Goal: Information Seeking & Learning: Compare options

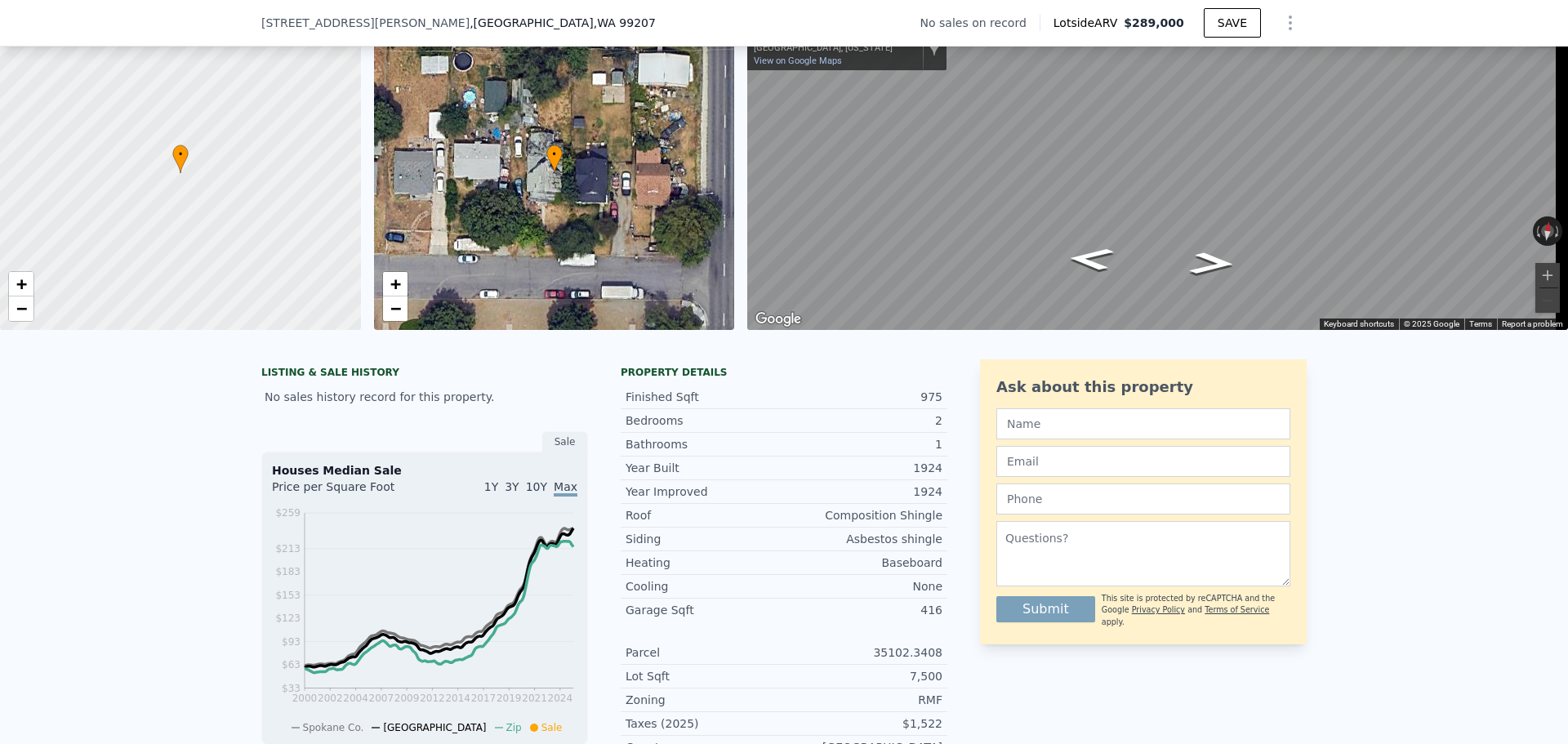
scroll to position [157, 0]
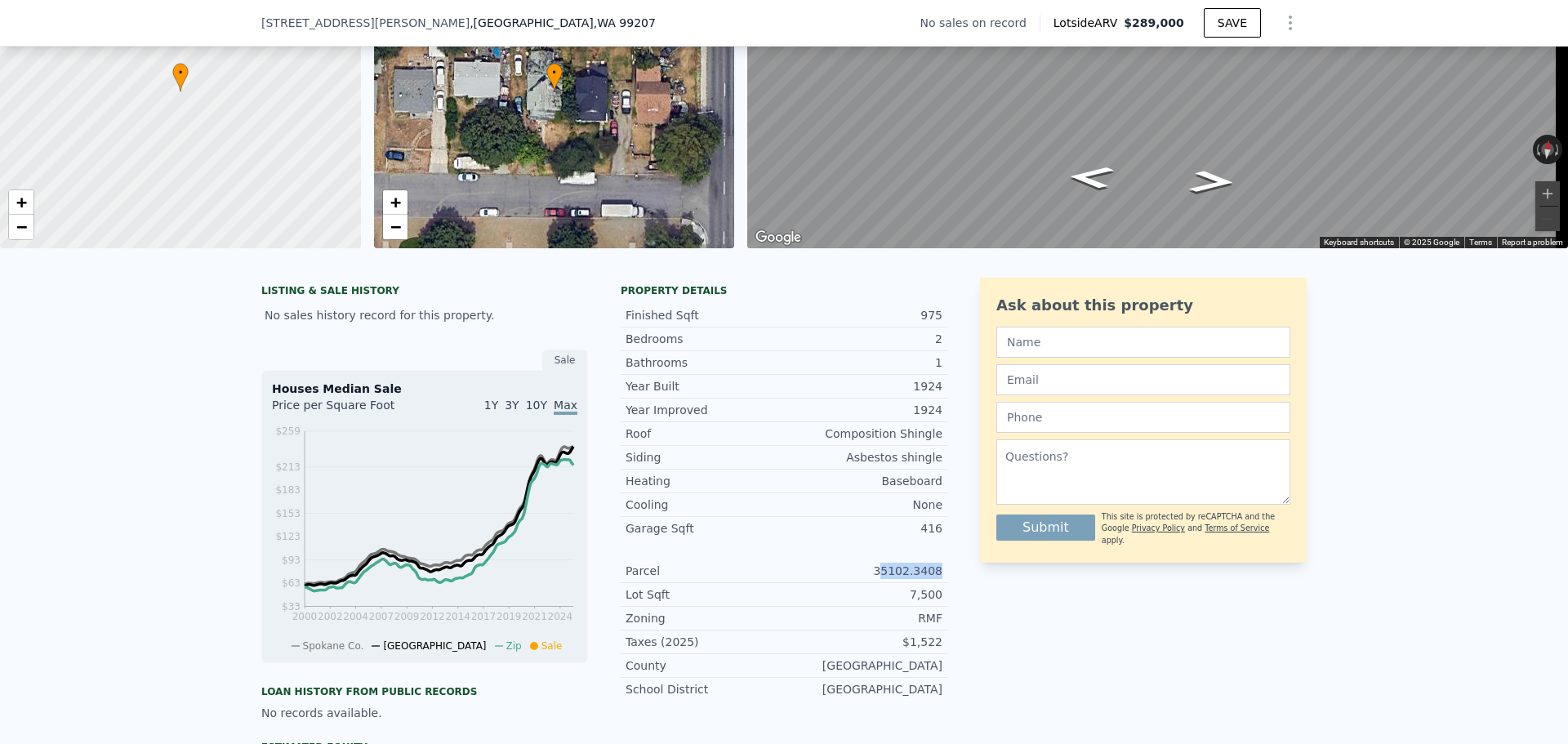
drag, startPoint x: 906, startPoint y: 568, endPoint x: 938, endPoint y: 569, distance: 32.0
click at [938, 569] on div "Year Improved 1924 Roof Composition Shingle Siding Asbestos shingle Heating Bas…" at bounding box center [784, 548] width 327 height 303
click at [940, 583] on div "Parcel 35102.3408" at bounding box center [784, 571] width 327 height 24
drag, startPoint x: 940, startPoint y: 586, endPoint x: 879, endPoint y: 577, distance: 61.7
click at [879, 577] on div "Parcel 35102.3408" at bounding box center [784, 571] width 327 height 24
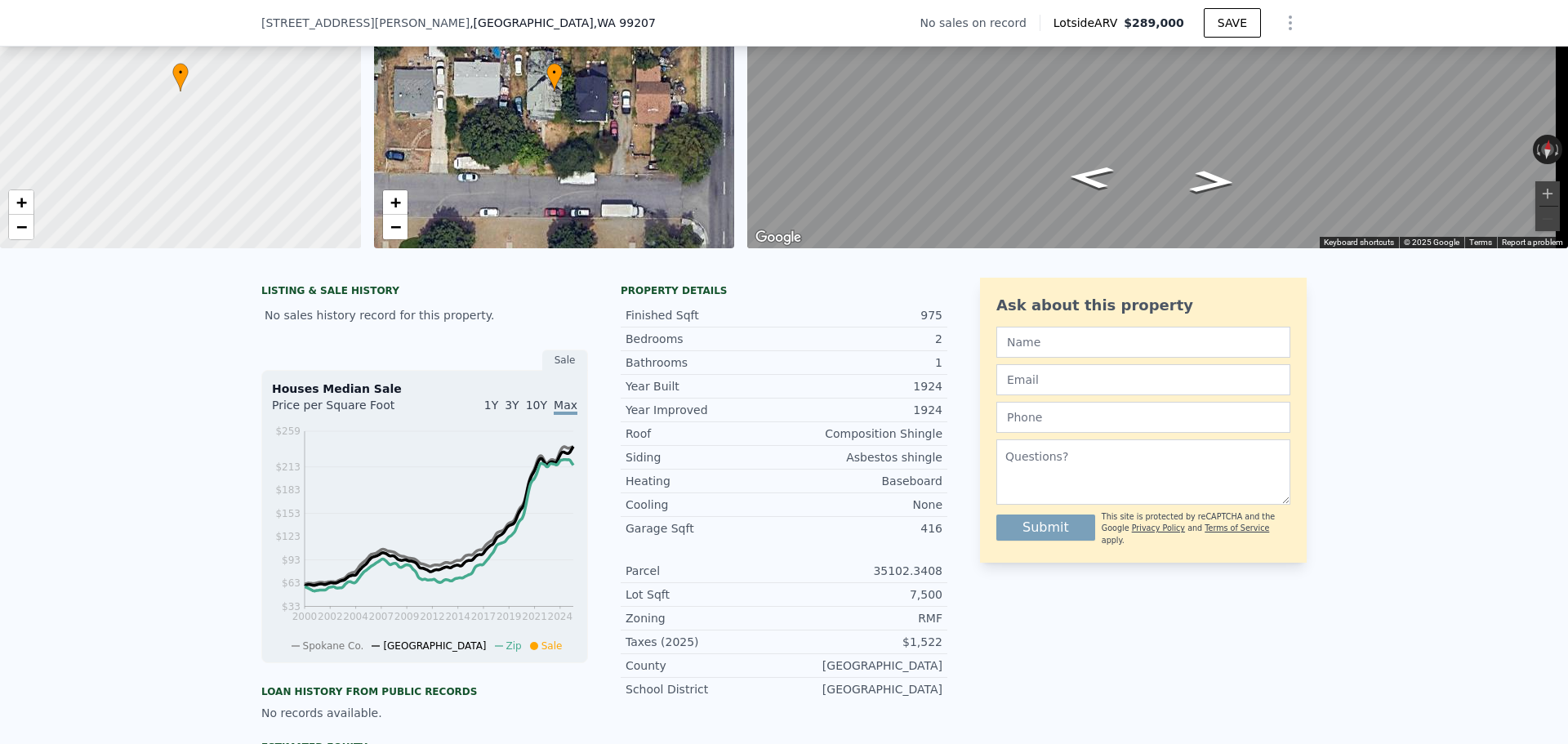
click at [933, 650] on div "$1,522" at bounding box center [863, 642] width 158 height 16
drag, startPoint x: 953, startPoint y: 656, endPoint x: 912, endPoint y: 656, distance: 41.0
click at [912, 656] on div "LISTING & SALE HISTORY No sales history record for this property. Sale Houses M…" at bounding box center [784, 604] width 1046 height 653
copy div "1,522"
drag, startPoint x: 869, startPoint y: 570, endPoint x: 949, endPoint y: 568, distance: 80.0
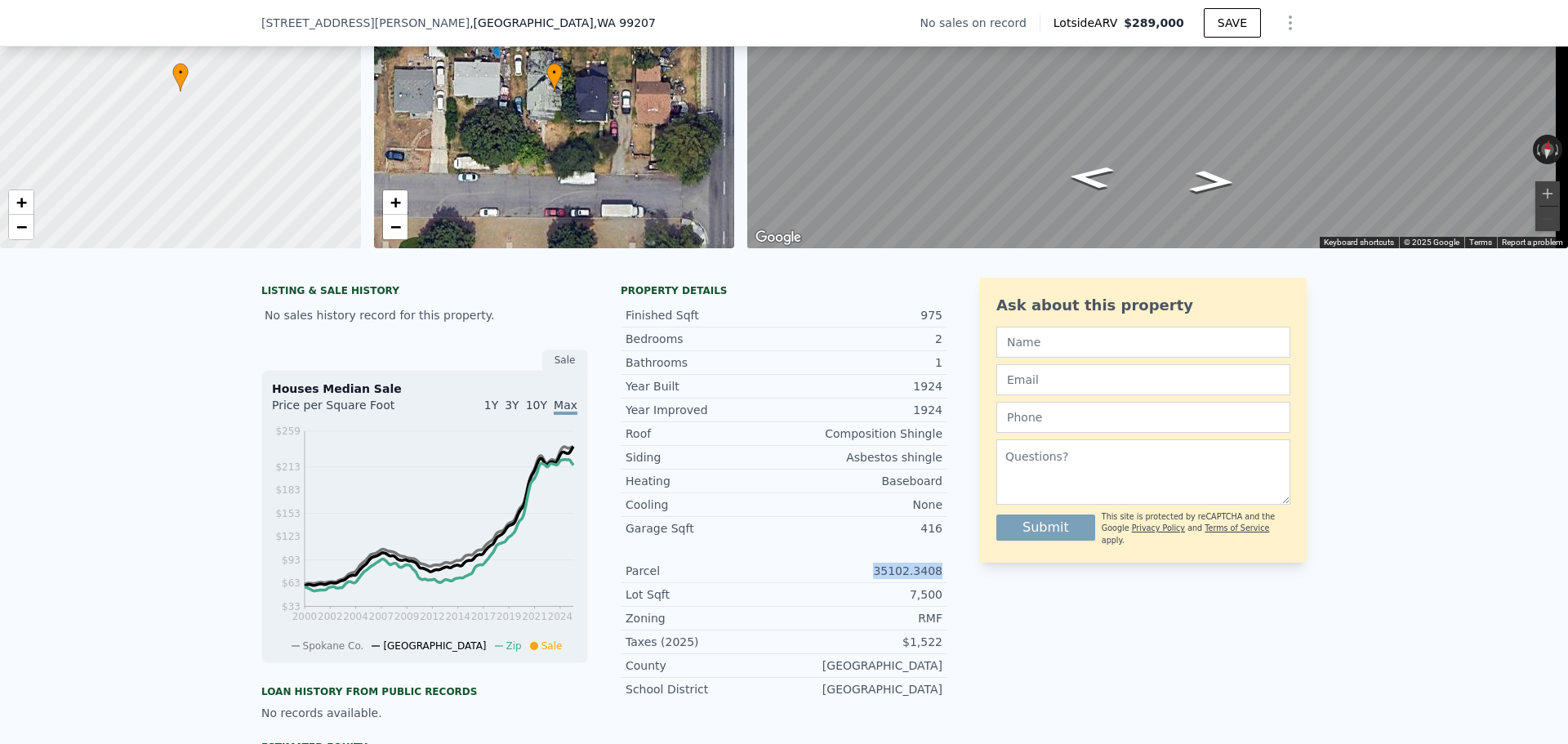
click at [949, 568] on div "LISTING & SALE HISTORY No sales history record for this property. Sale Houses M…" at bounding box center [784, 604] width 1046 height 653
copy div "35102.3408"
drag, startPoint x: 766, startPoint y: 513, endPoint x: 844, endPoint y: 505, distance: 78.4
click at [843, 505] on div "Cooling None" at bounding box center [784, 505] width 327 height 24
drag, startPoint x: 851, startPoint y: 478, endPoint x: 920, endPoint y: 477, distance: 69.0
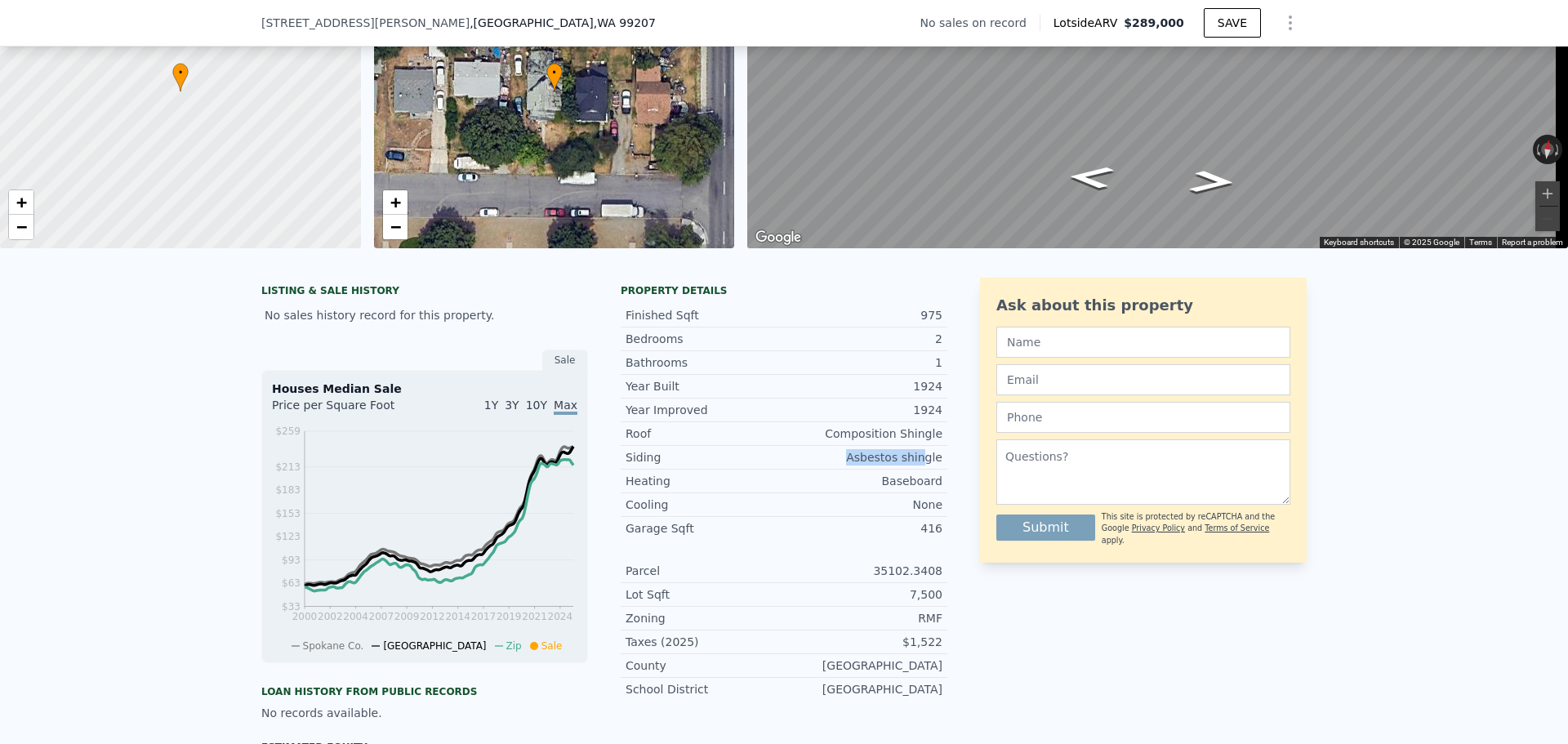
click at [920, 470] on div "Siding Asbestos shingle" at bounding box center [784, 458] width 327 height 24
click at [823, 446] on div "Roof Composition Shingle" at bounding box center [784, 434] width 327 height 24
drag, startPoint x: 779, startPoint y: 453, endPoint x: 863, endPoint y: 447, distance: 84.2
click at [860, 442] on div "Composition Shingle" at bounding box center [863, 434] width 158 height 16
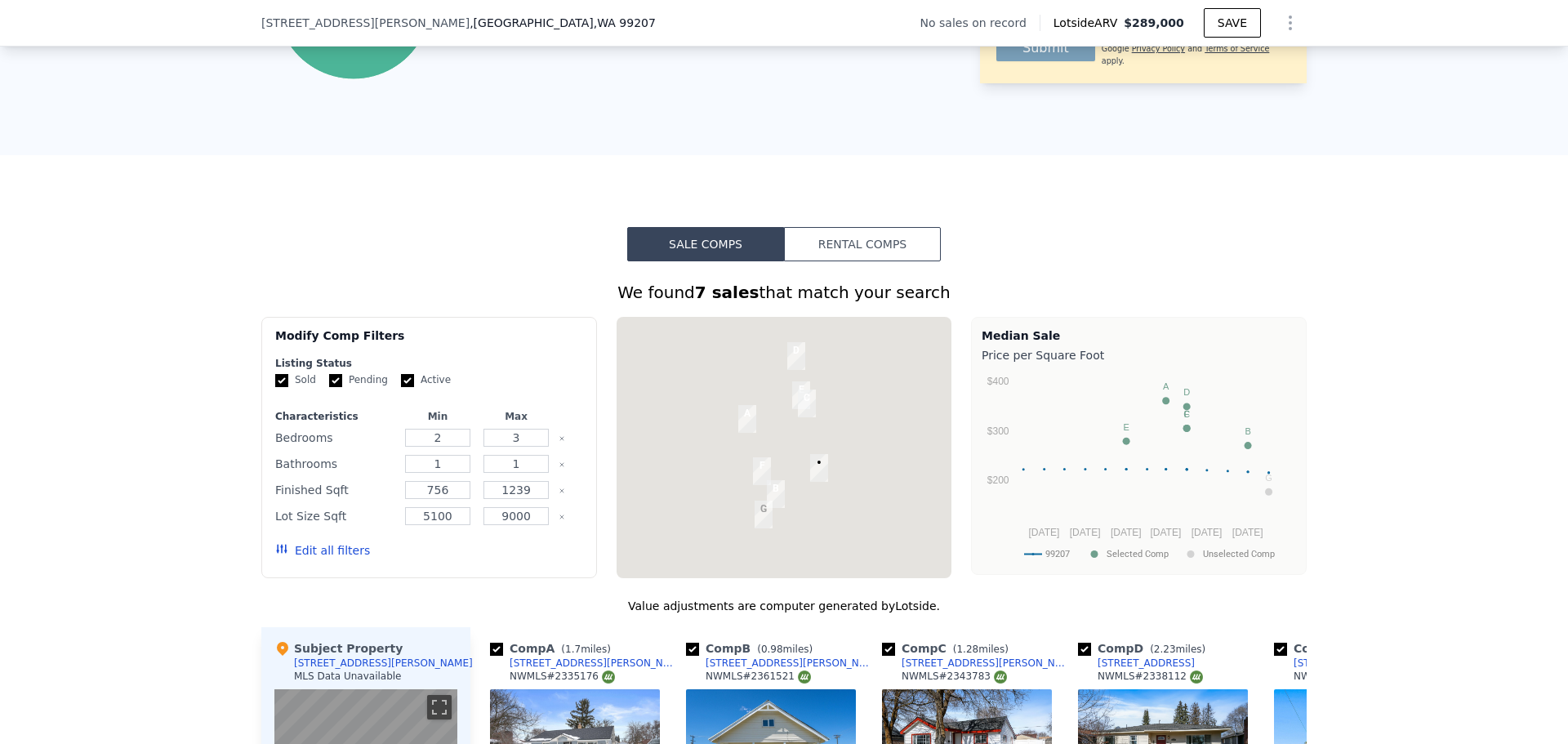
scroll to position [974, 0]
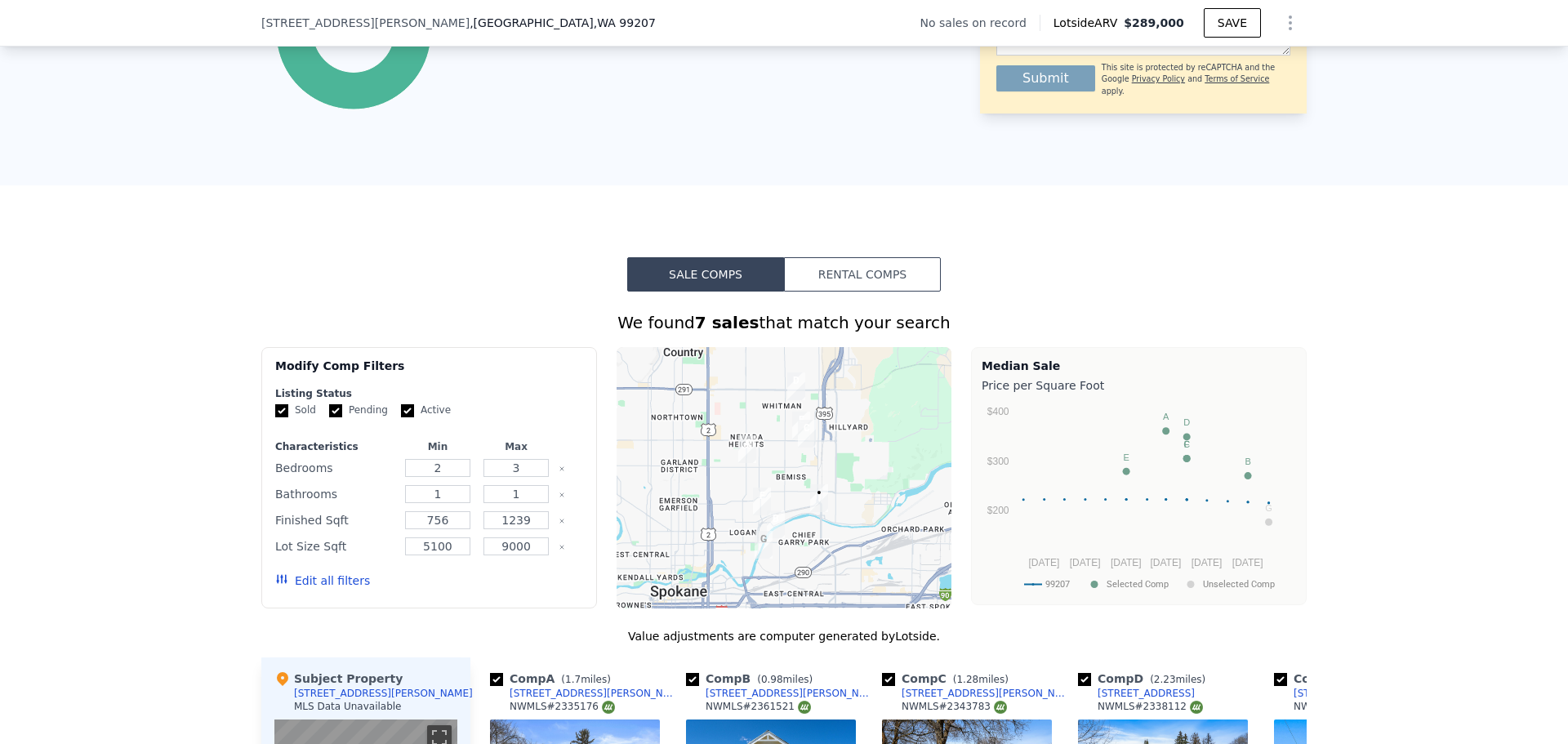
click at [846, 285] on button "Rental Comps" at bounding box center [862, 274] width 157 height 34
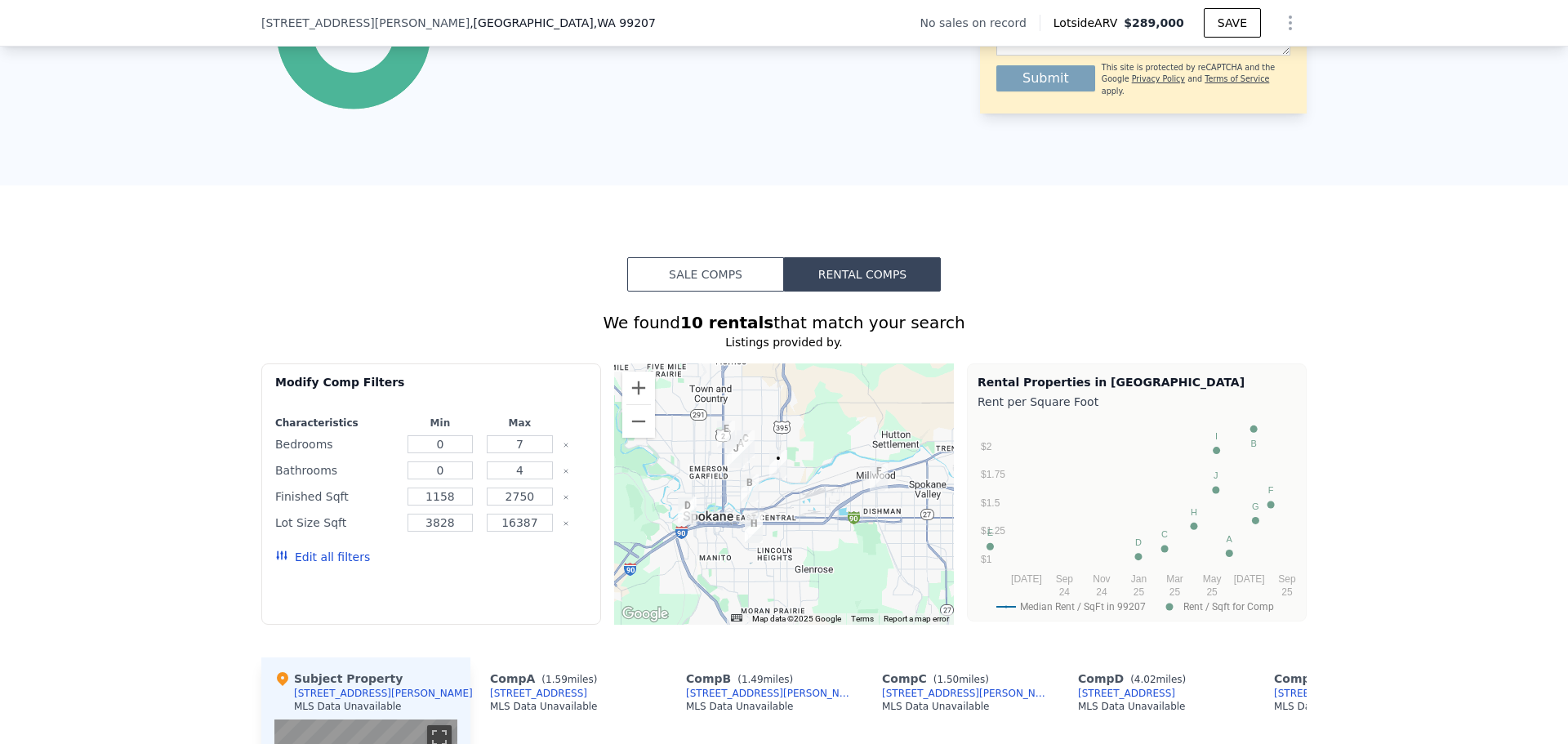
click at [333, 565] on button "Edit all filters" at bounding box center [322, 557] width 95 height 16
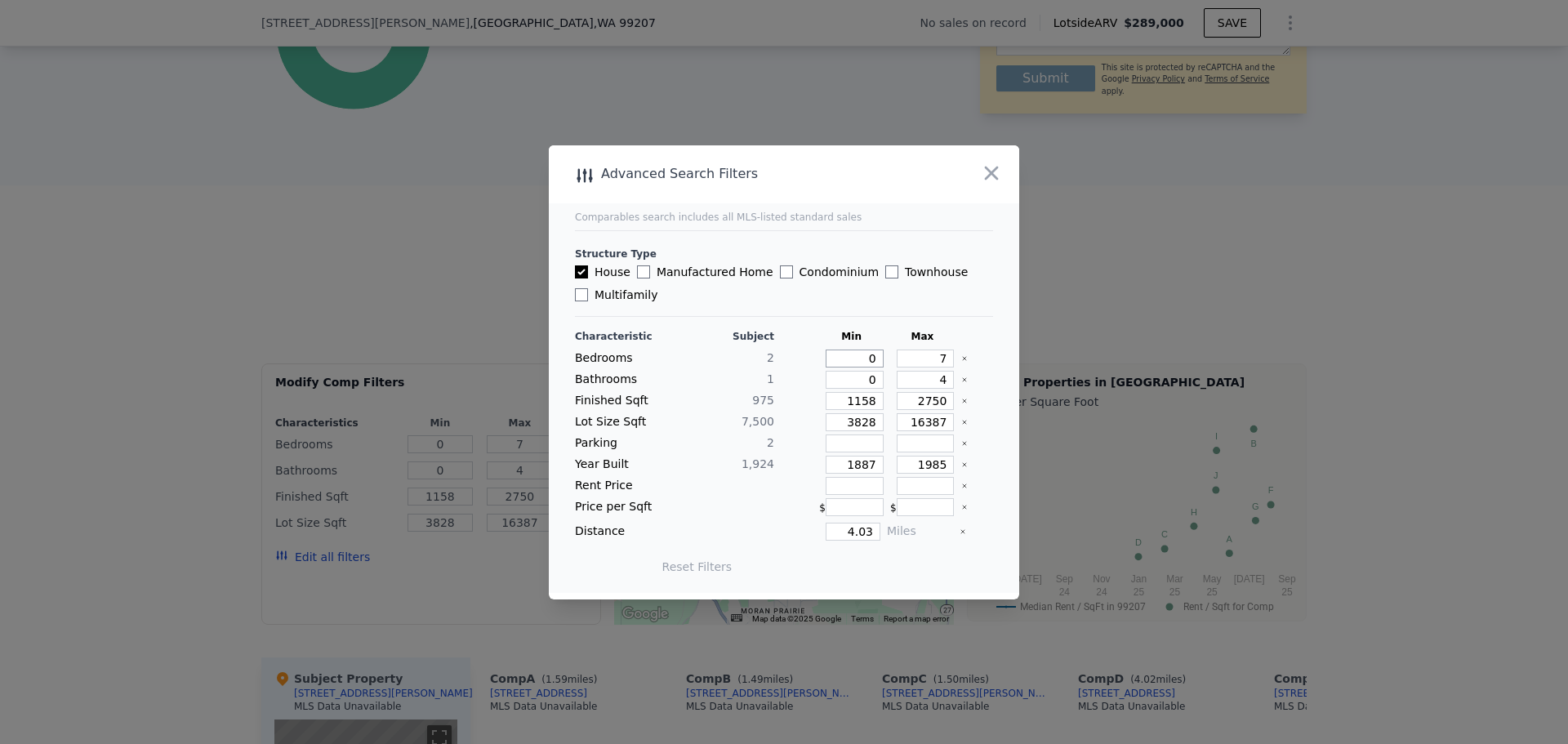
drag, startPoint x: 869, startPoint y: 362, endPoint x: 932, endPoint y: 363, distance: 63.0
click at [930, 363] on div "Bedrooms 2 0 7" at bounding box center [784, 358] width 418 height 18
type input "1"
type input "3"
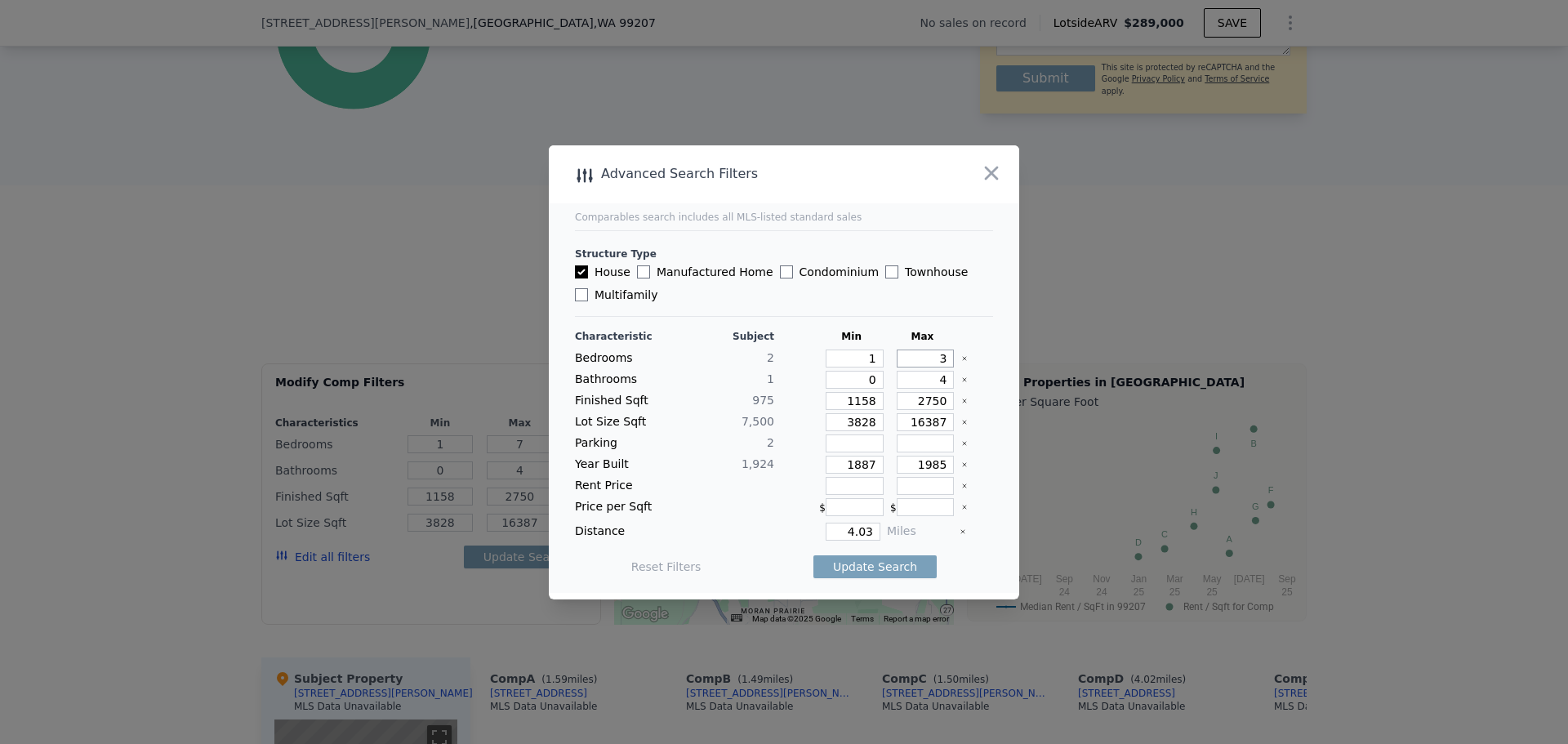
type input "3"
type input "1"
type input "2"
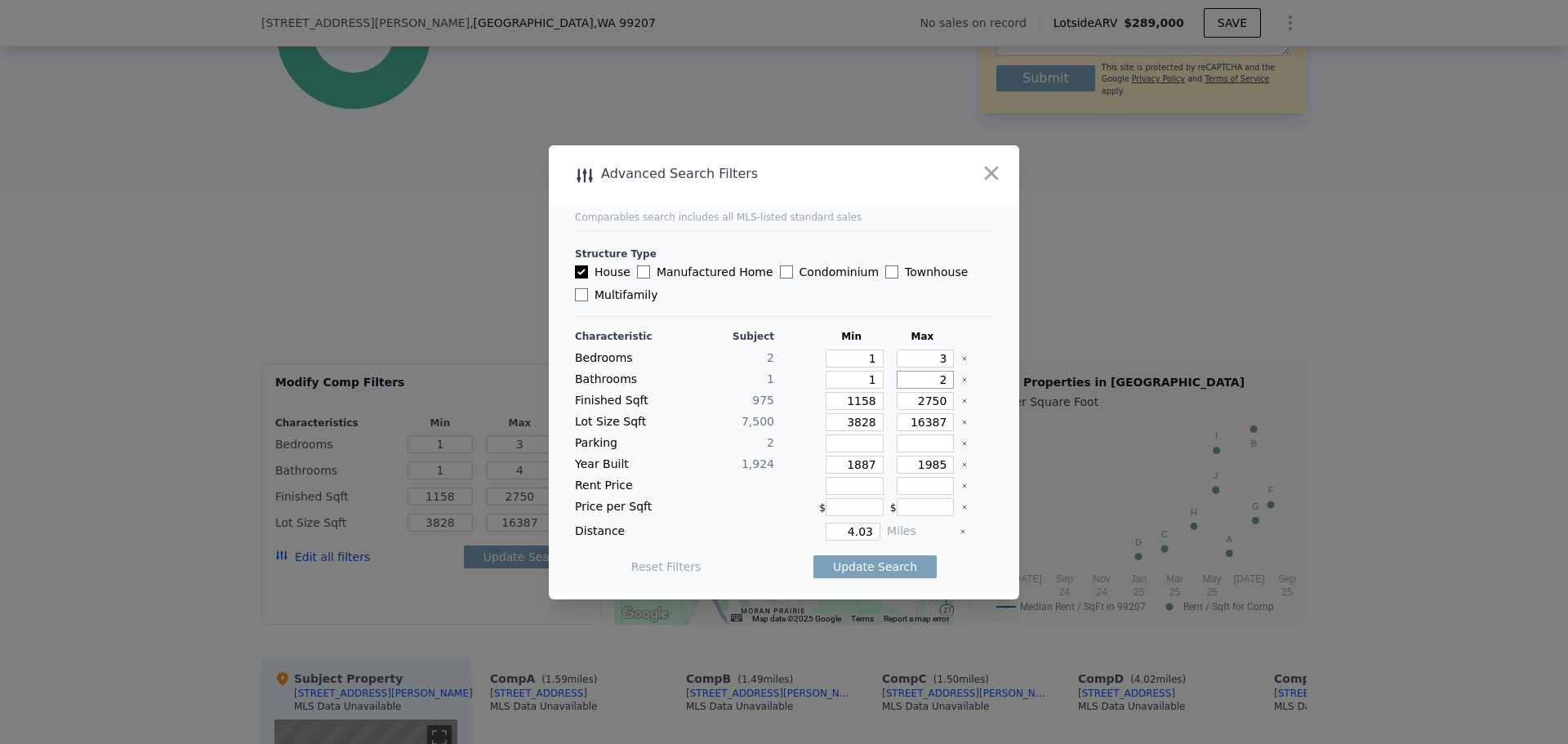
type input "2"
type input "7"
type input "70"
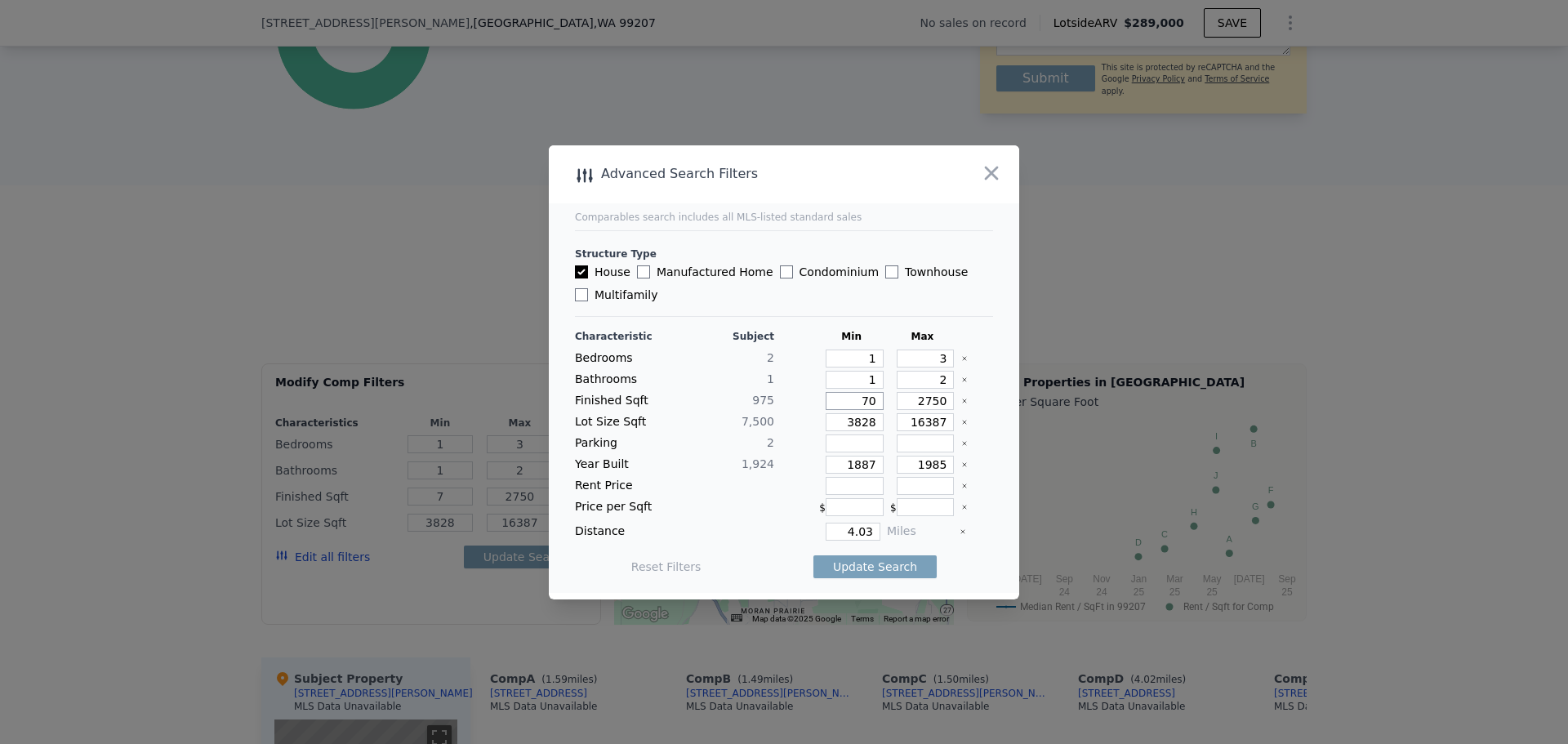
type input "70"
type input "700"
type input "1"
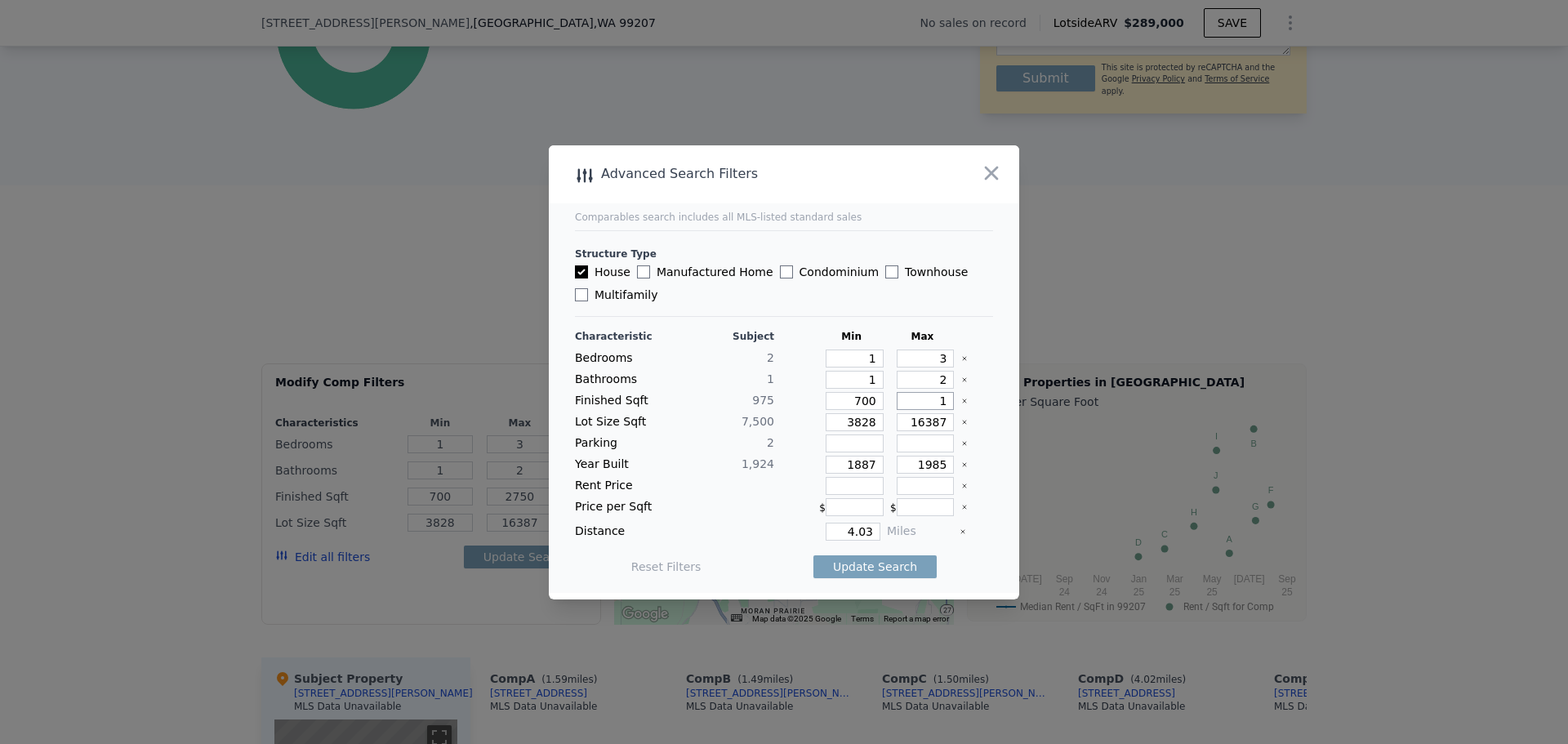
type input "1"
type input "13"
type input "130"
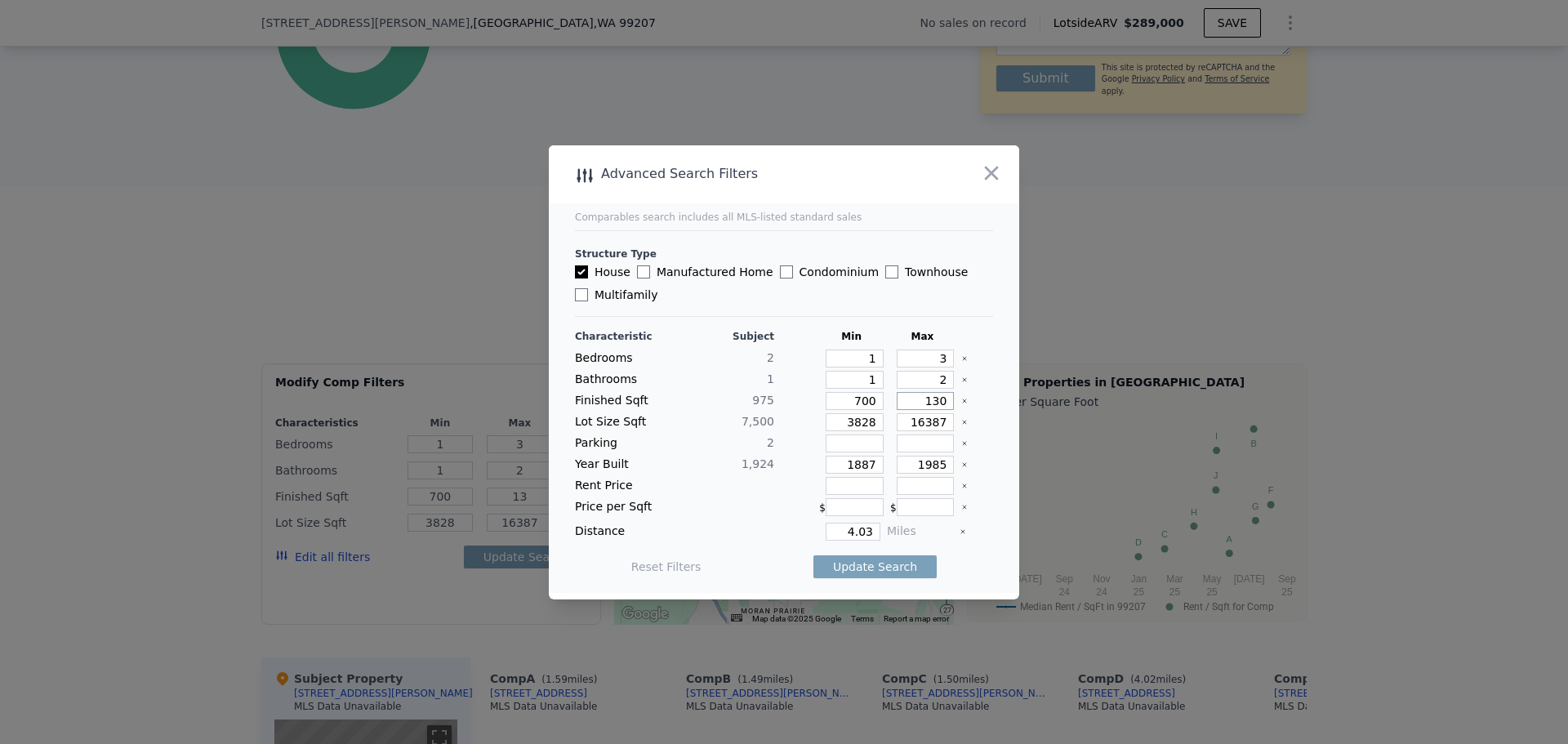
type input "130"
type input "1300"
click at [961, 419] on button "Clear" at bounding box center [964, 422] width 6 height 6
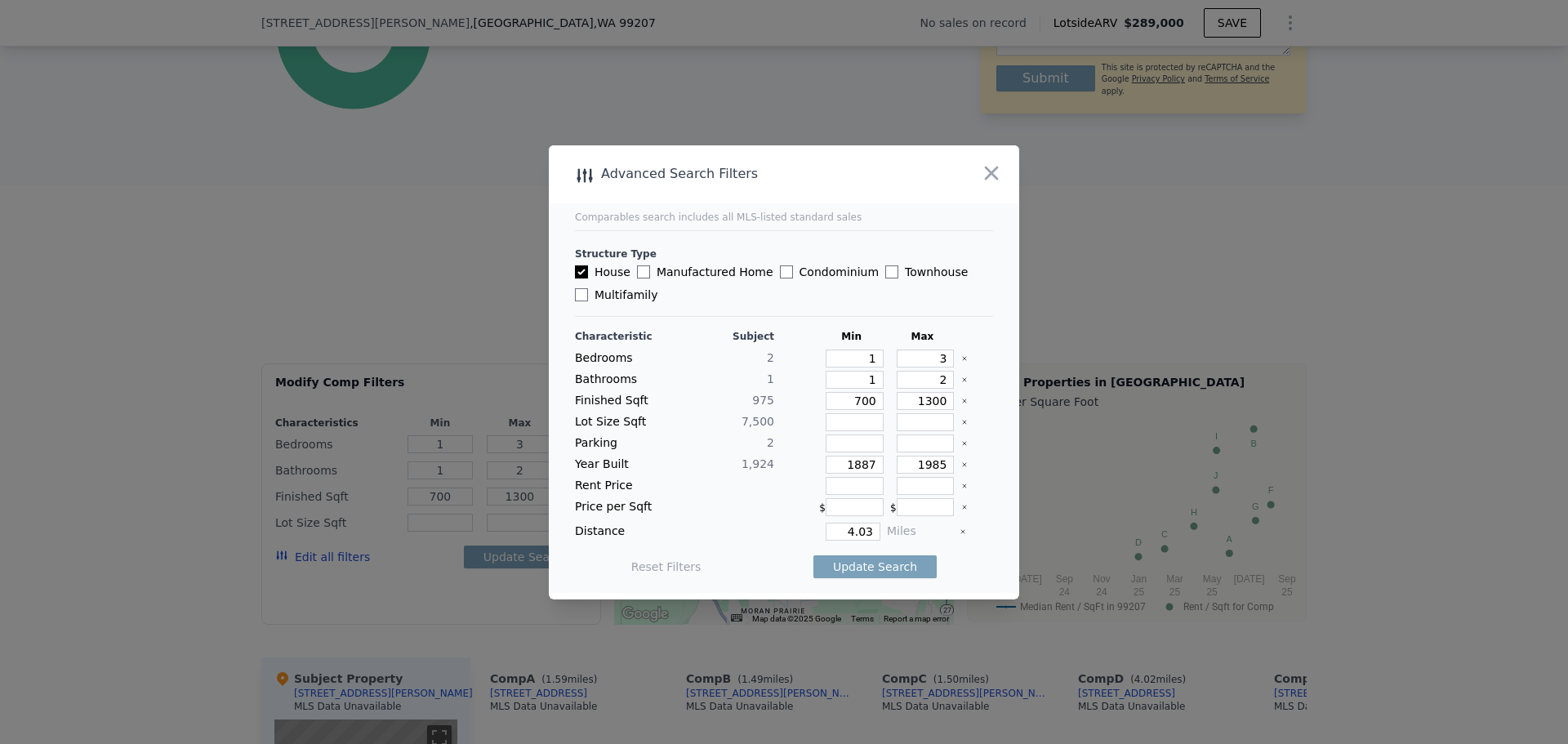
click at [961, 462] on button "Clear" at bounding box center [964, 464] width 6 height 6
click at [865, 559] on button "Update Search" at bounding box center [875, 566] width 123 height 23
drag, startPoint x: 840, startPoint y: 529, endPoint x: 875, endPoint y: 522, distance: 35.7
click at [875, 522] on div "Distance 4.03 Miles" at bounding box center [784, 531] width 418 height 18
type input "1"
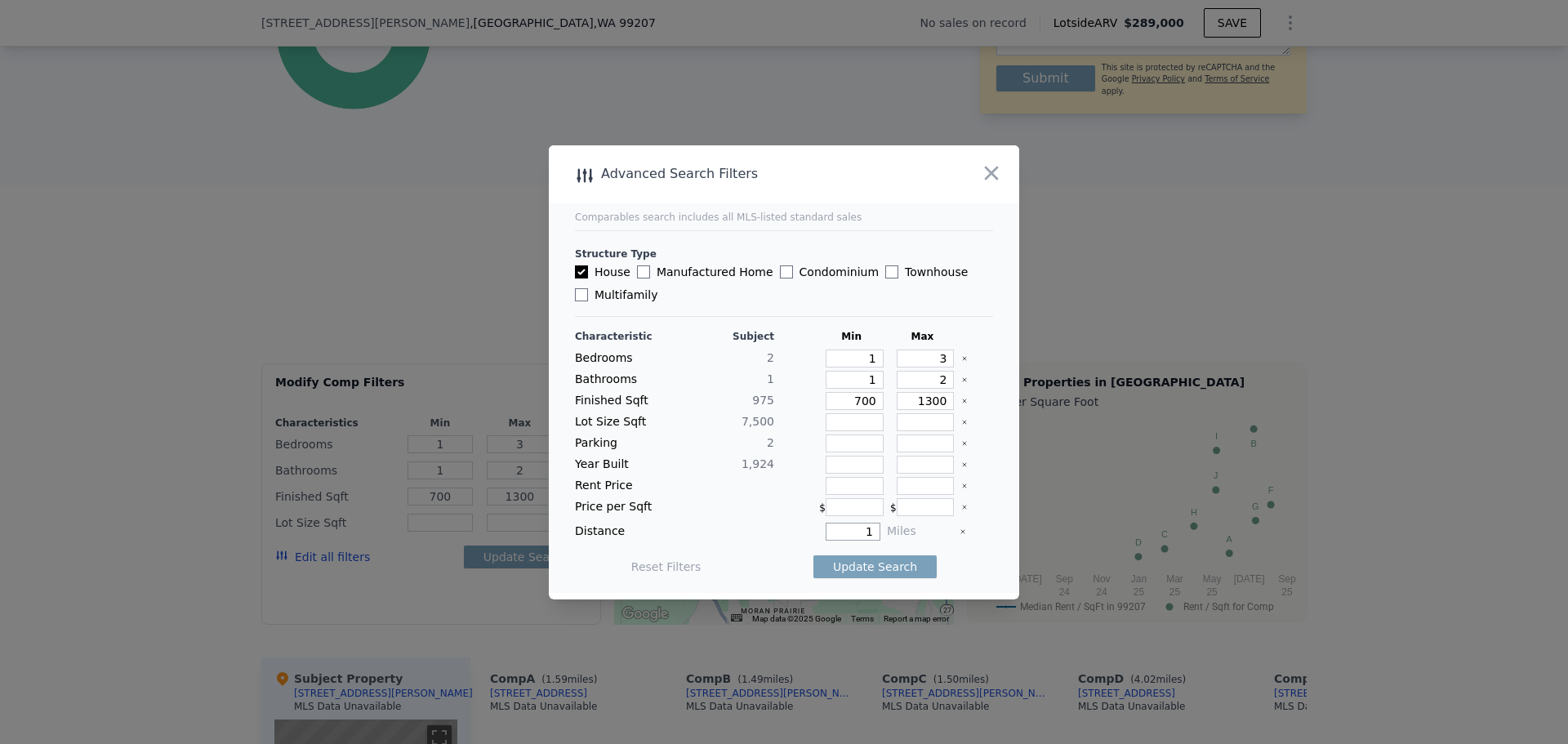
type input "10"
click at [900, 568] on button "Update Search" at bounding box center [875, 566] width 123 height 23
drag, startPoint x: 844, startPoint y: 399, endPoint x: 906, endPoint y: 399, distance: 62.0
click at [906, 399] on div "Finished Sqft 975 700 1300" at bounding box center [784, 401] width 418 height 18
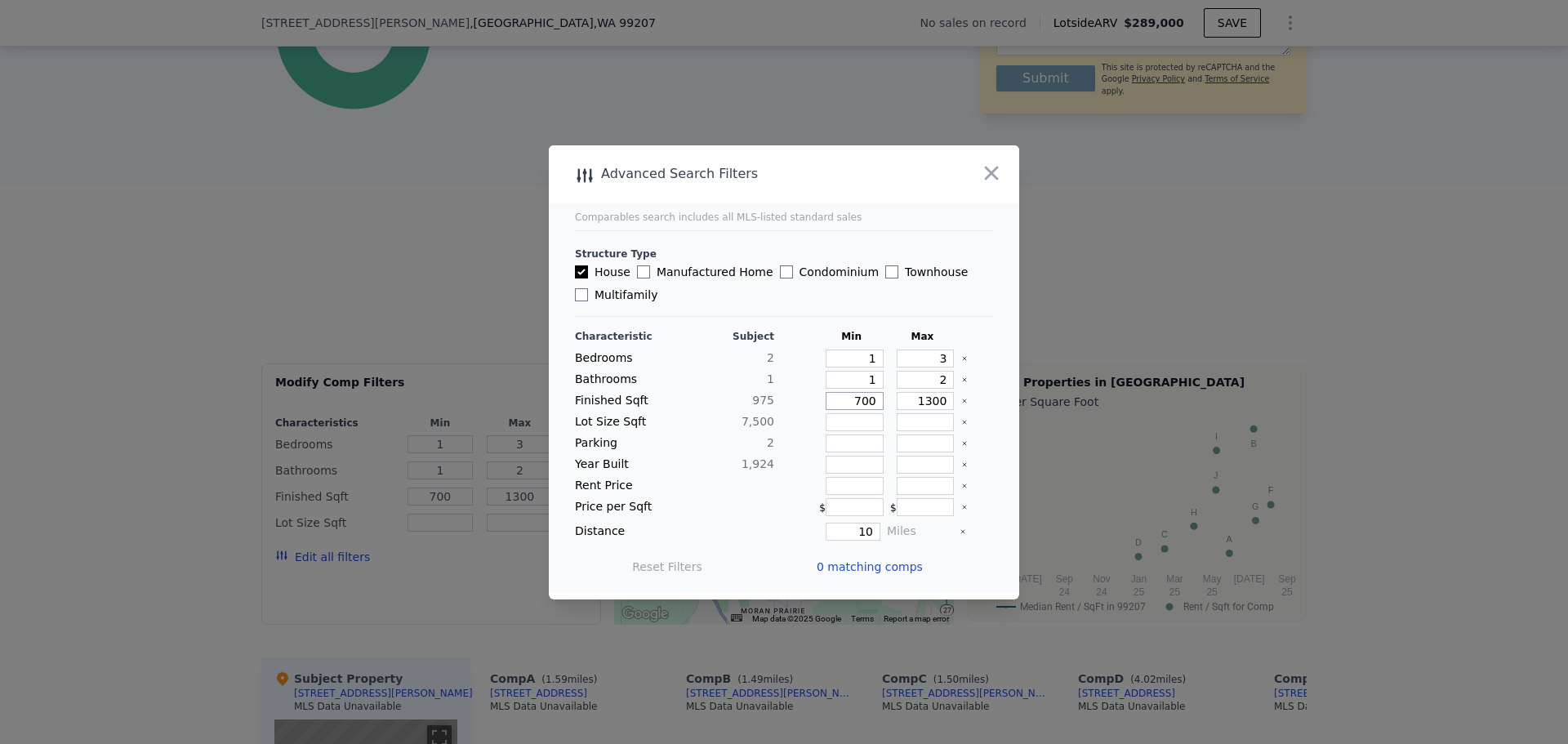
type input "5"
type input "50"
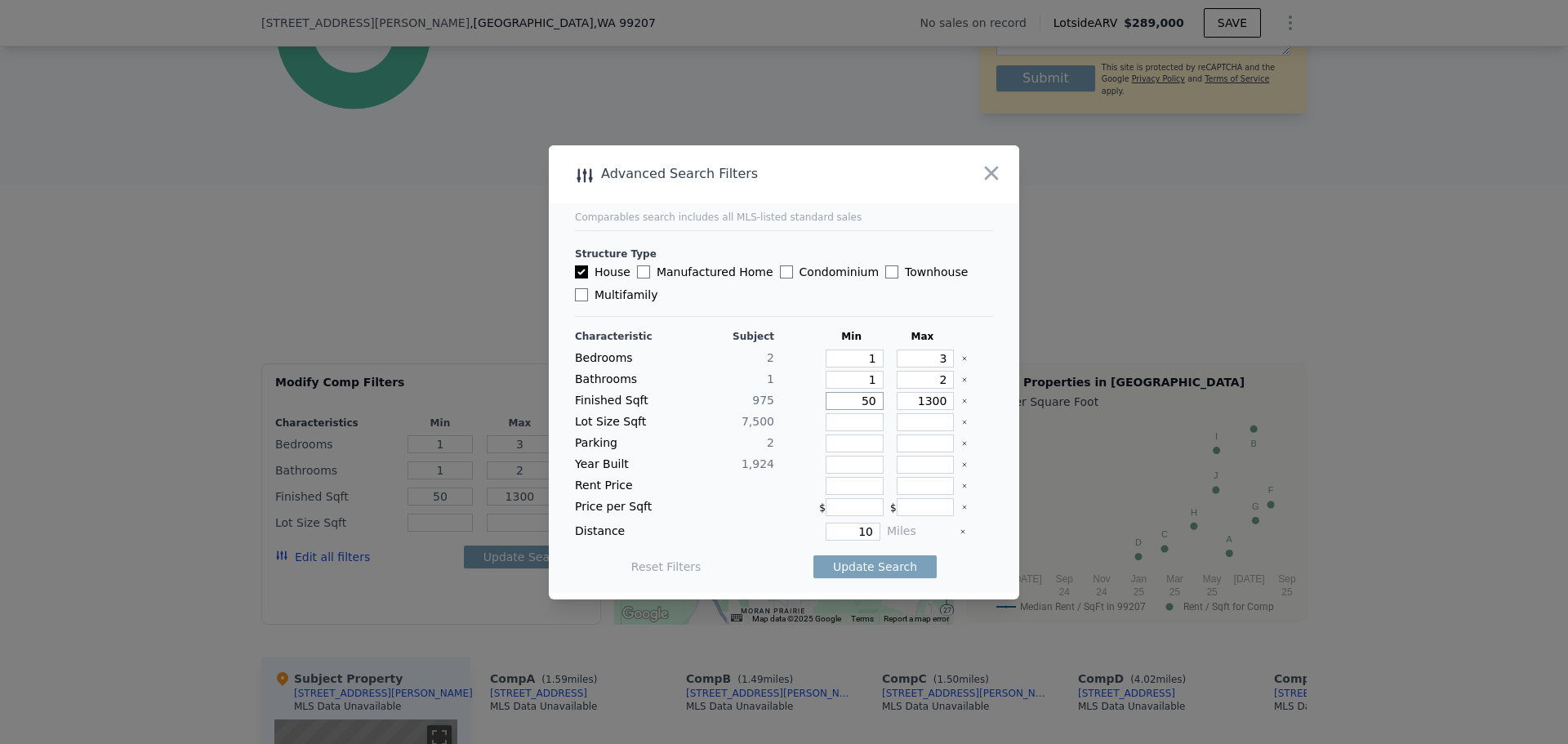
type input "500"
click at [856, 462] on input "number" at bounding box center [855, 464] width 58 height 18
type input "19"
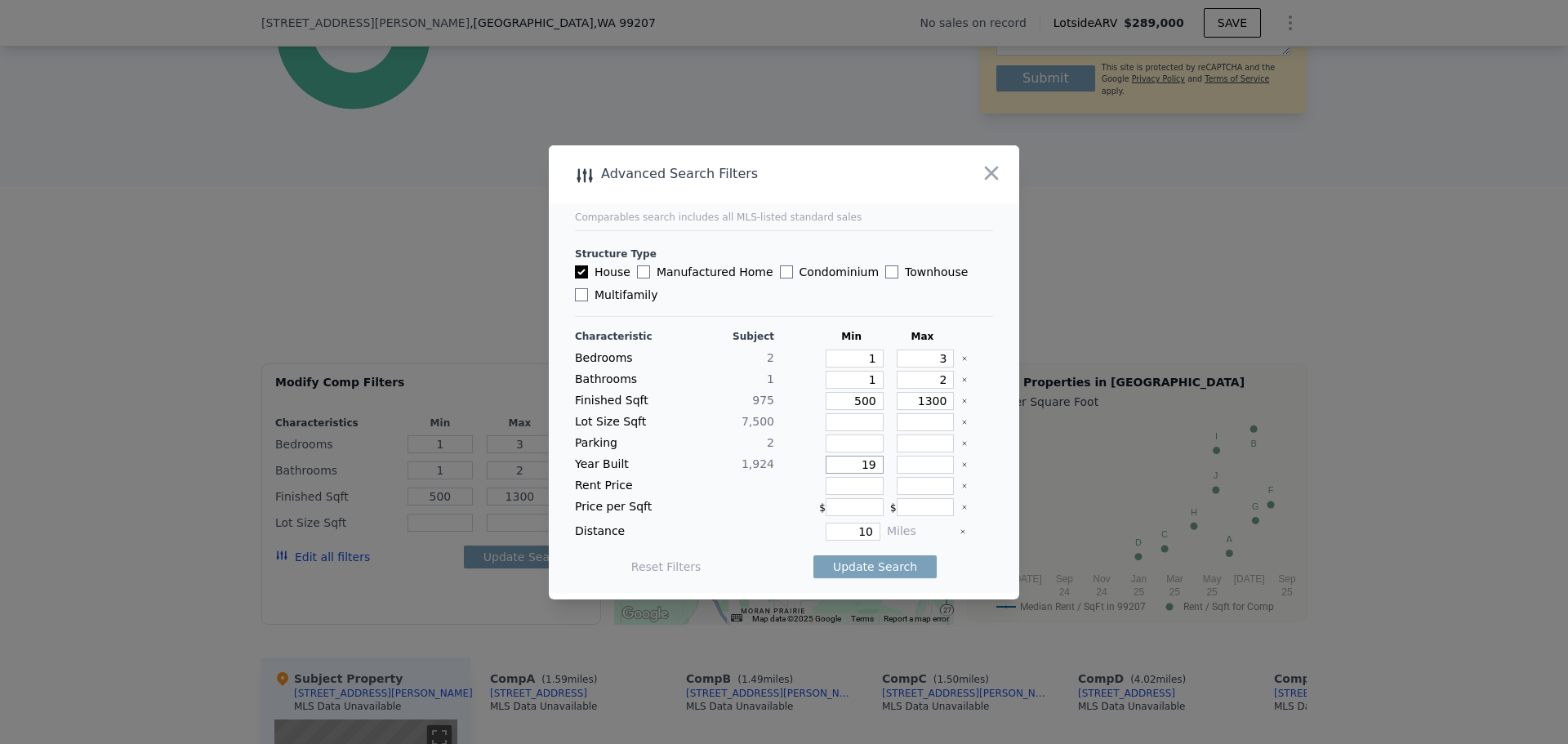
type input "191"
type input "1910"
type input "1"
type input "150"
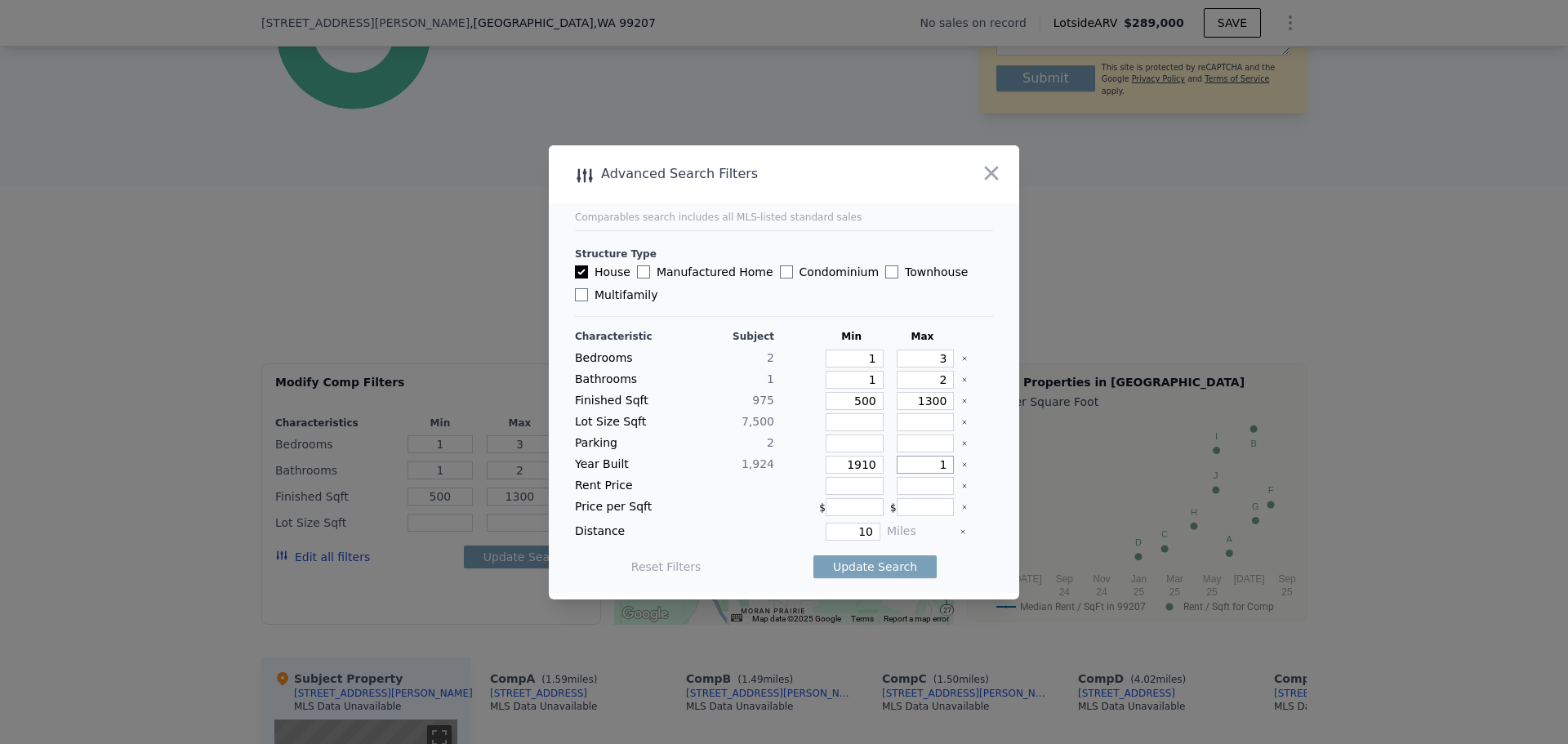
type input "15"
type input "159"
type input "15"
type input "1"
type input "19"
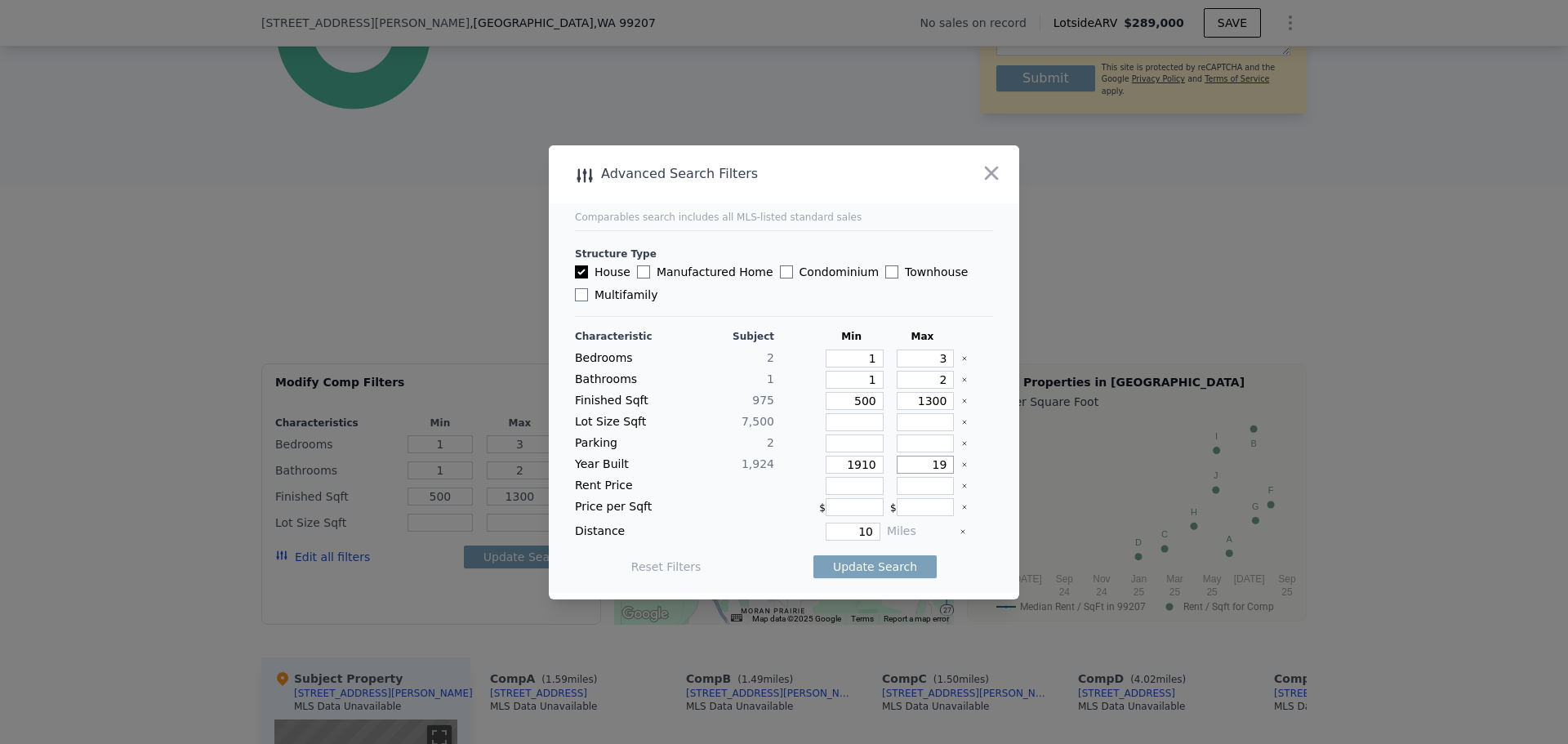
type input "195"
type input "1950"
click at [856, 568] on button "Update Search" at bounding box center [875, 566] width 123 height 23
click at [997, 172] on icon "button" at bounding box center [991, 173] width 23 height 23
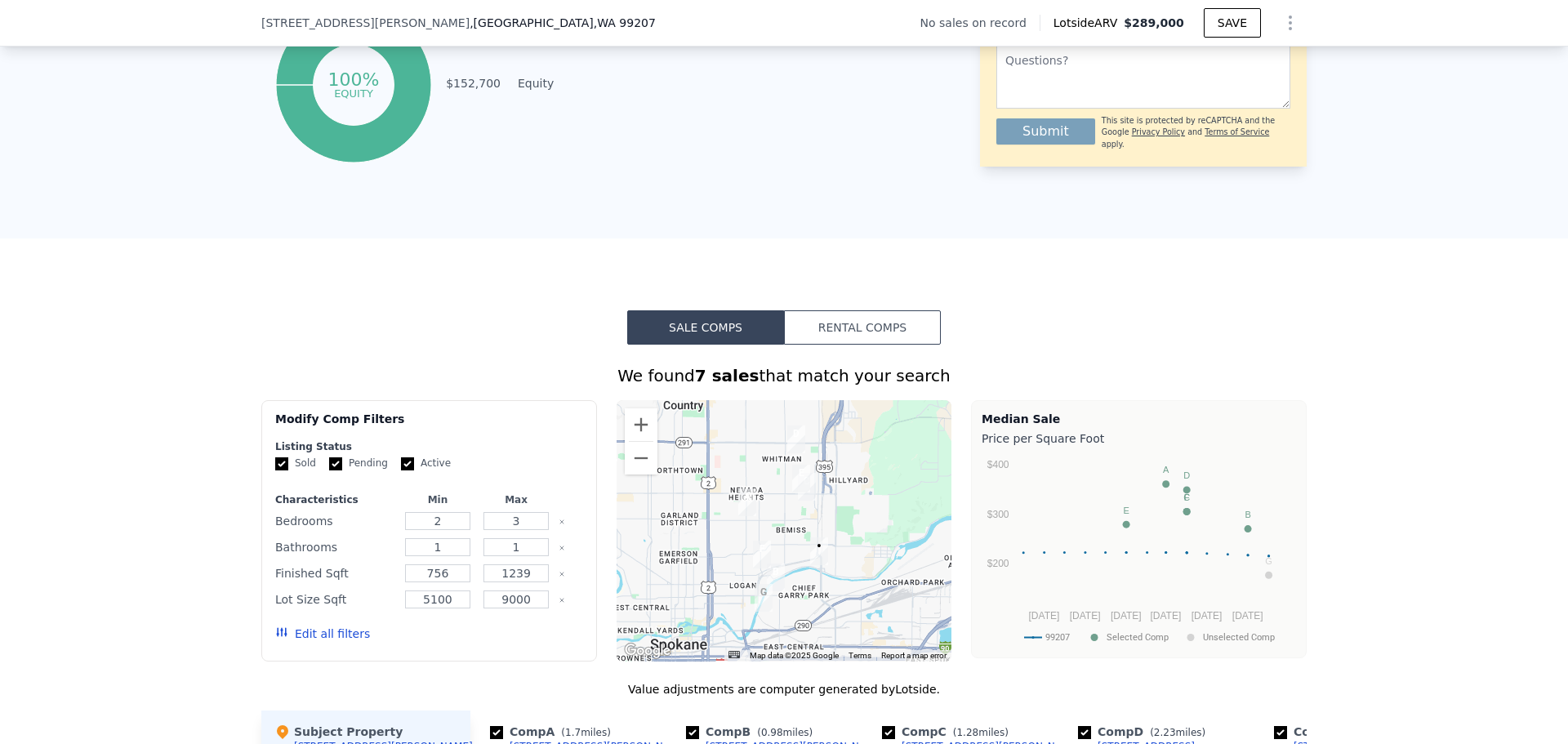
scroll to position [892, 0]
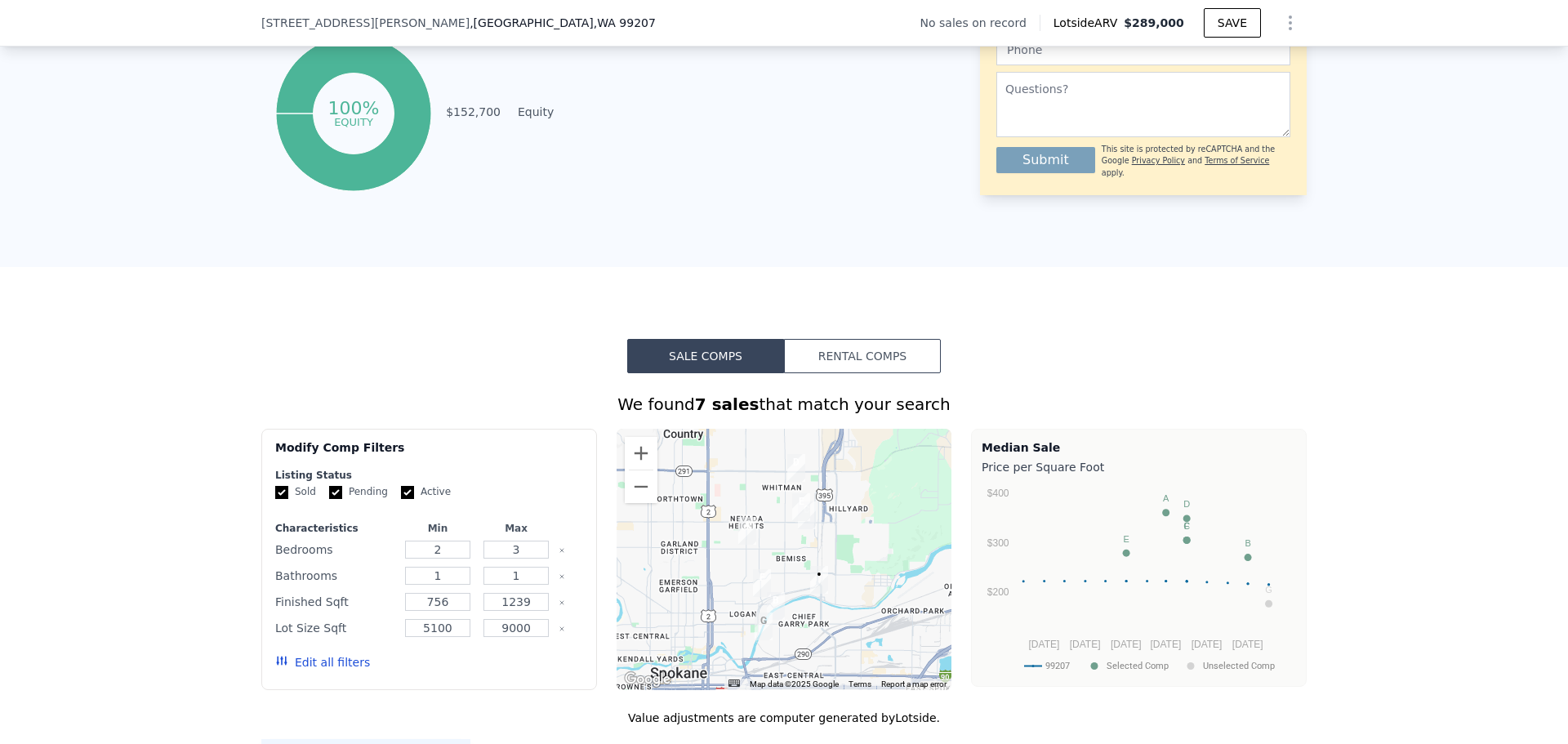
click at [865, 373] on button "Rental Comps" at bounding box center [862, 356] width 157 height 34
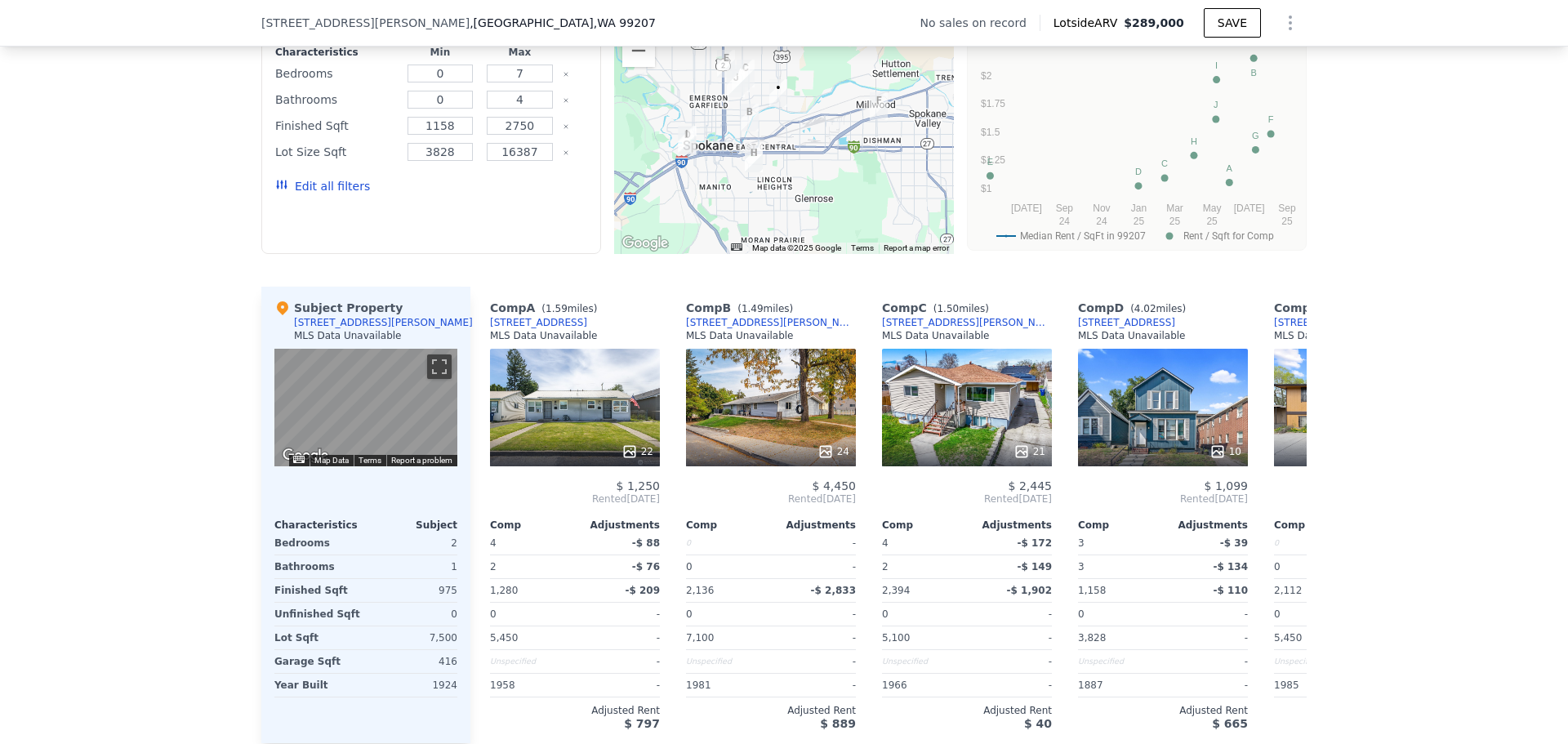
scroll to position [1219, 0]
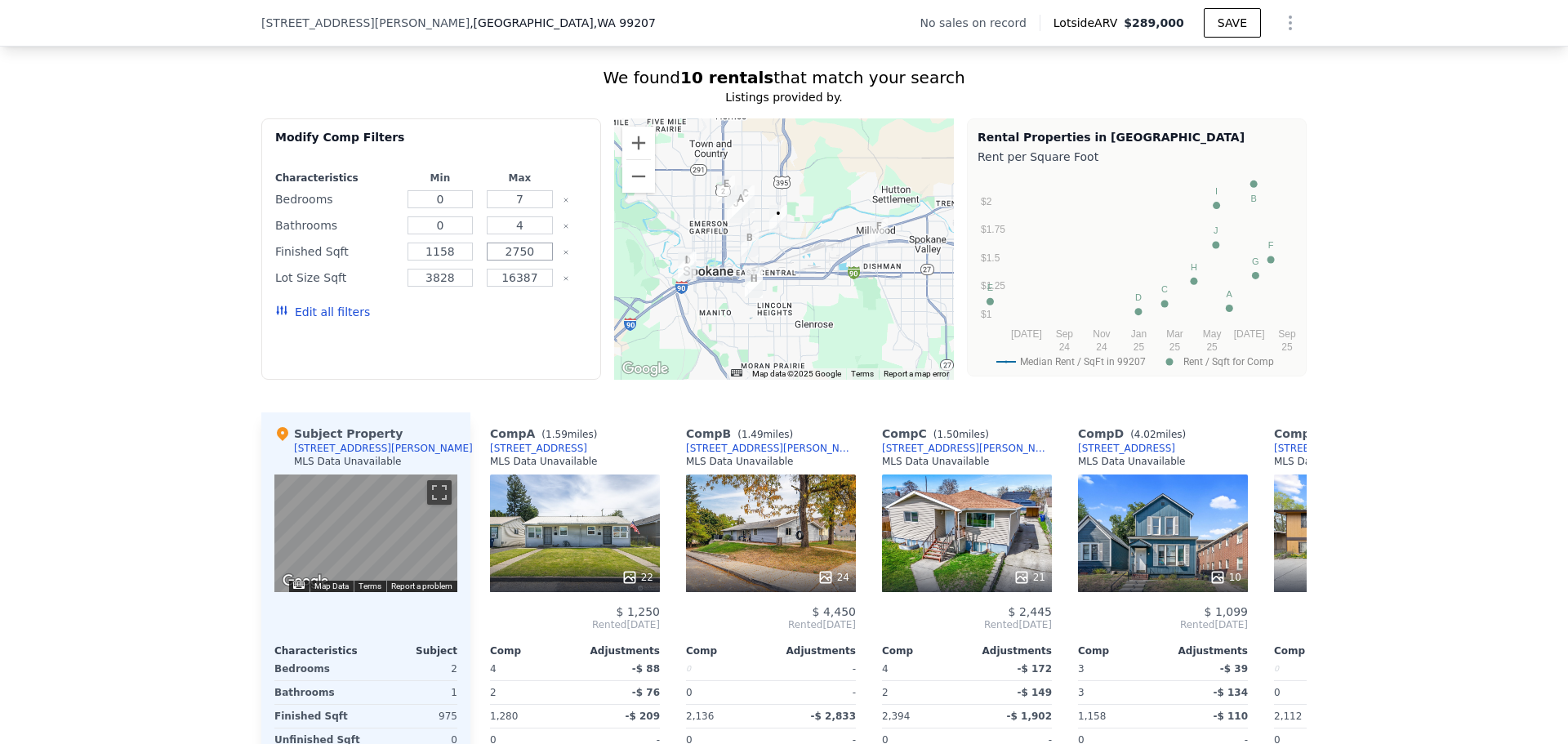
drag, startPoint x: 505, startPoint y: 264, endPoint x: 516, endPoint y: 264, distance: 11.0
click at [516, 261] on input "2750" at bounding box center [520, 252] width 66 height 18
drag, startPoint x: 501, startPoint y: 255, endPoint x: 564, endPoint y: 258, distance: 63.1
click at [564, 258] on div "Finished Sqft 1158 2750" at bounding box center [431, 251] width 312 height 23
type input "1300"
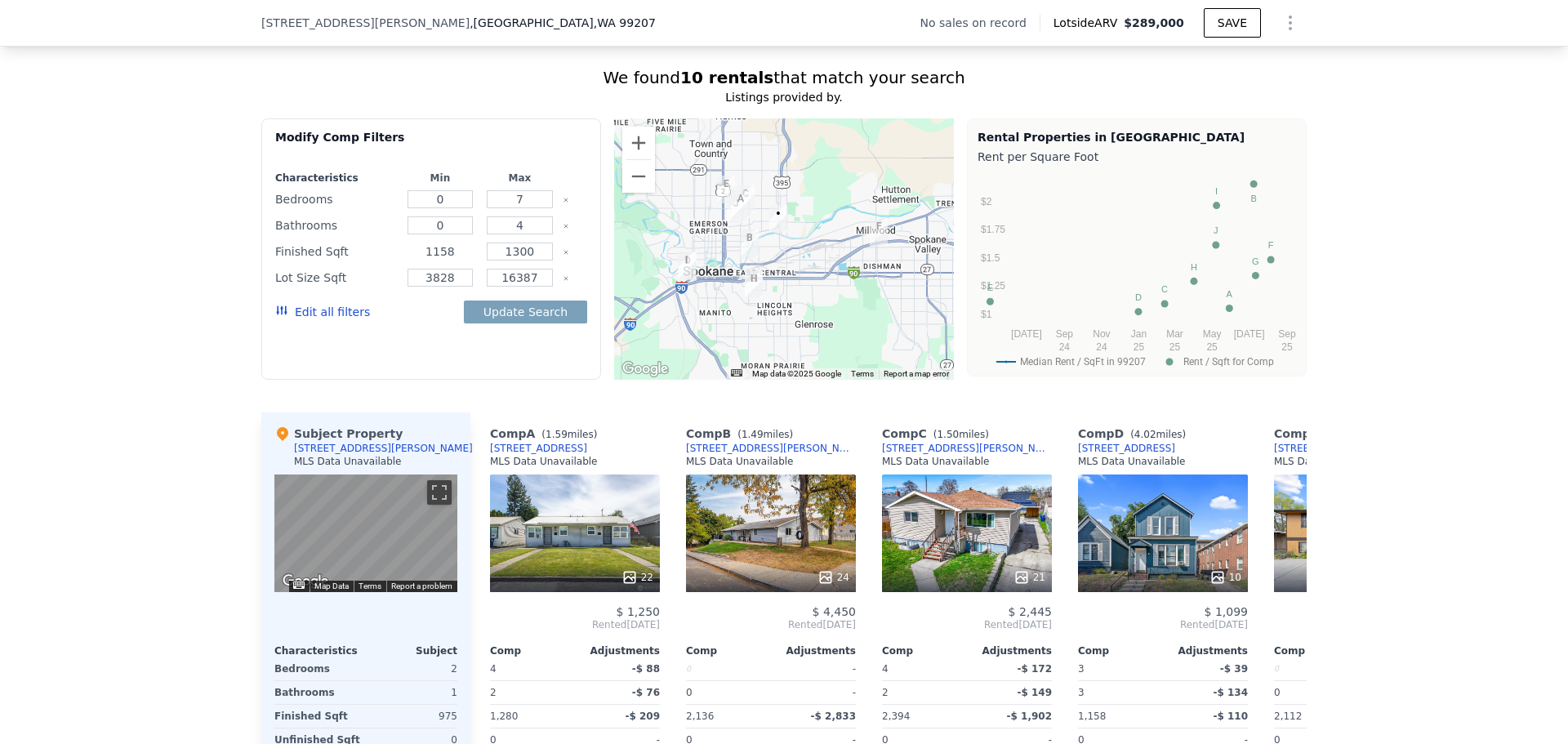
drag, startPoint x: 453, startPoint y: 262, endPoint x: 418, endPoint y: 262, distance: 35.0
click at [418, 261] on input "1158" at bounding box center [440, 252] width 66 height 18
type input "500"
click at [517, 323] on button "Update Search" at bounding box center [525, 311] width 123 height 23
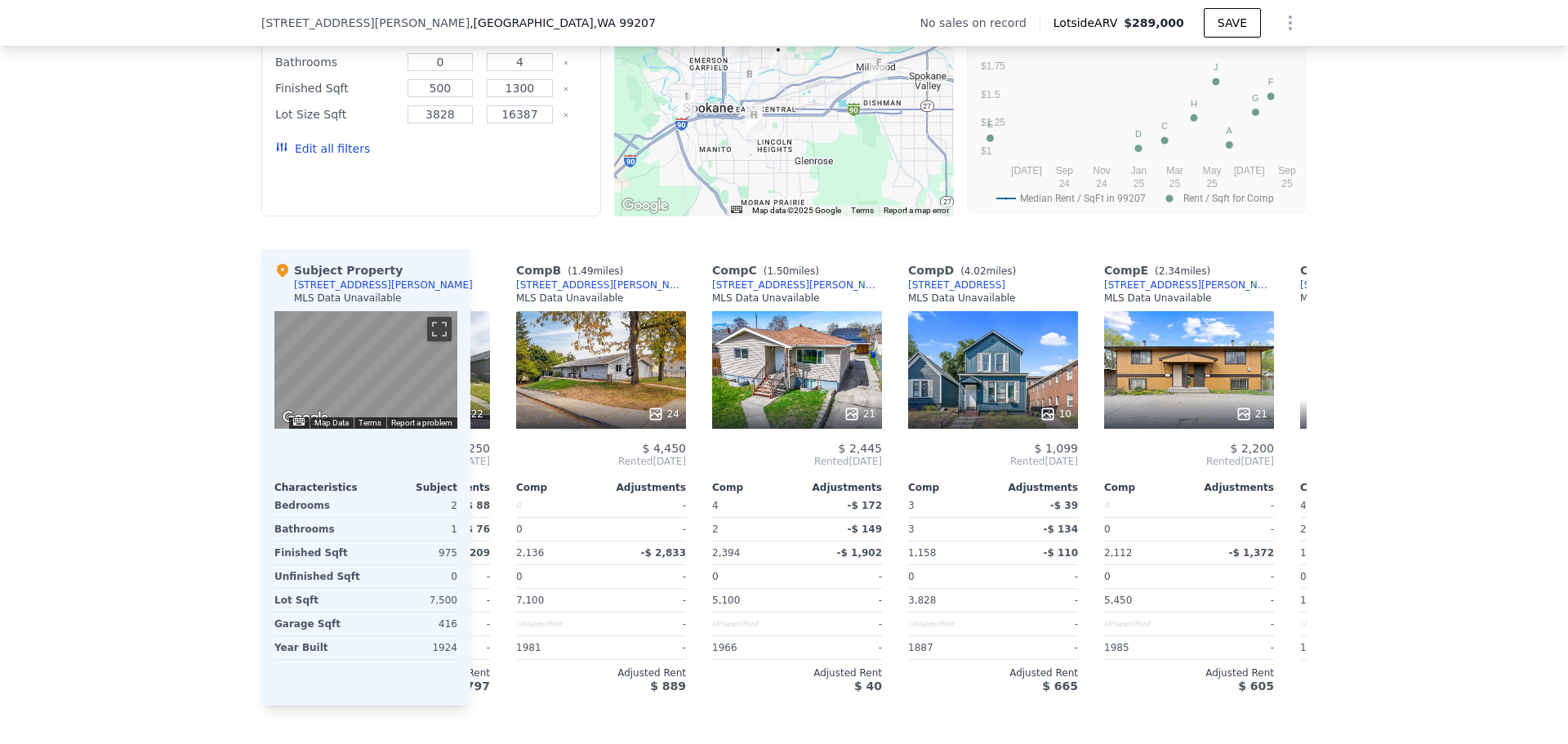
scroll to position [0, 174]
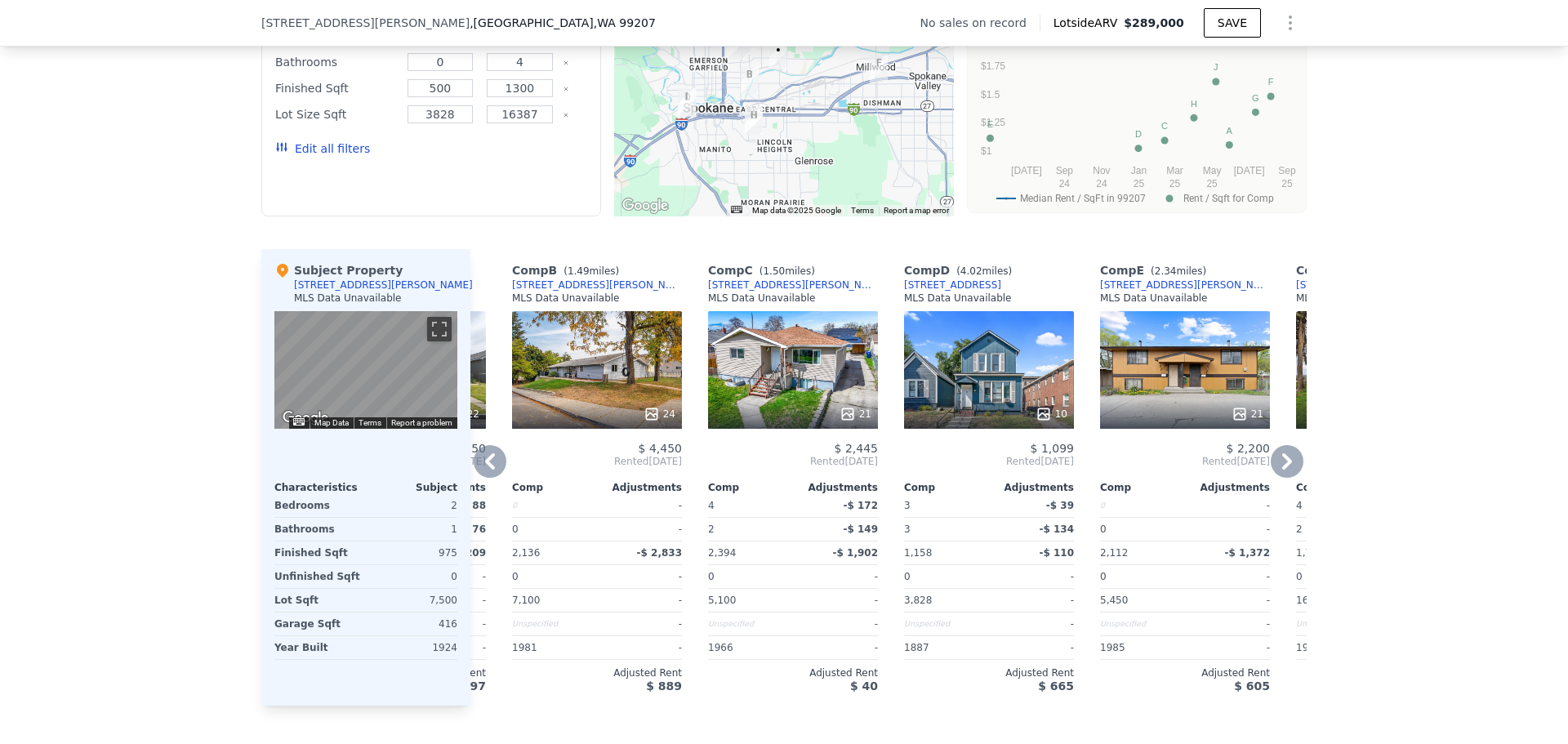
click at [1283, 478] on icon at bounding box center [1287, 462] width 33 height 33
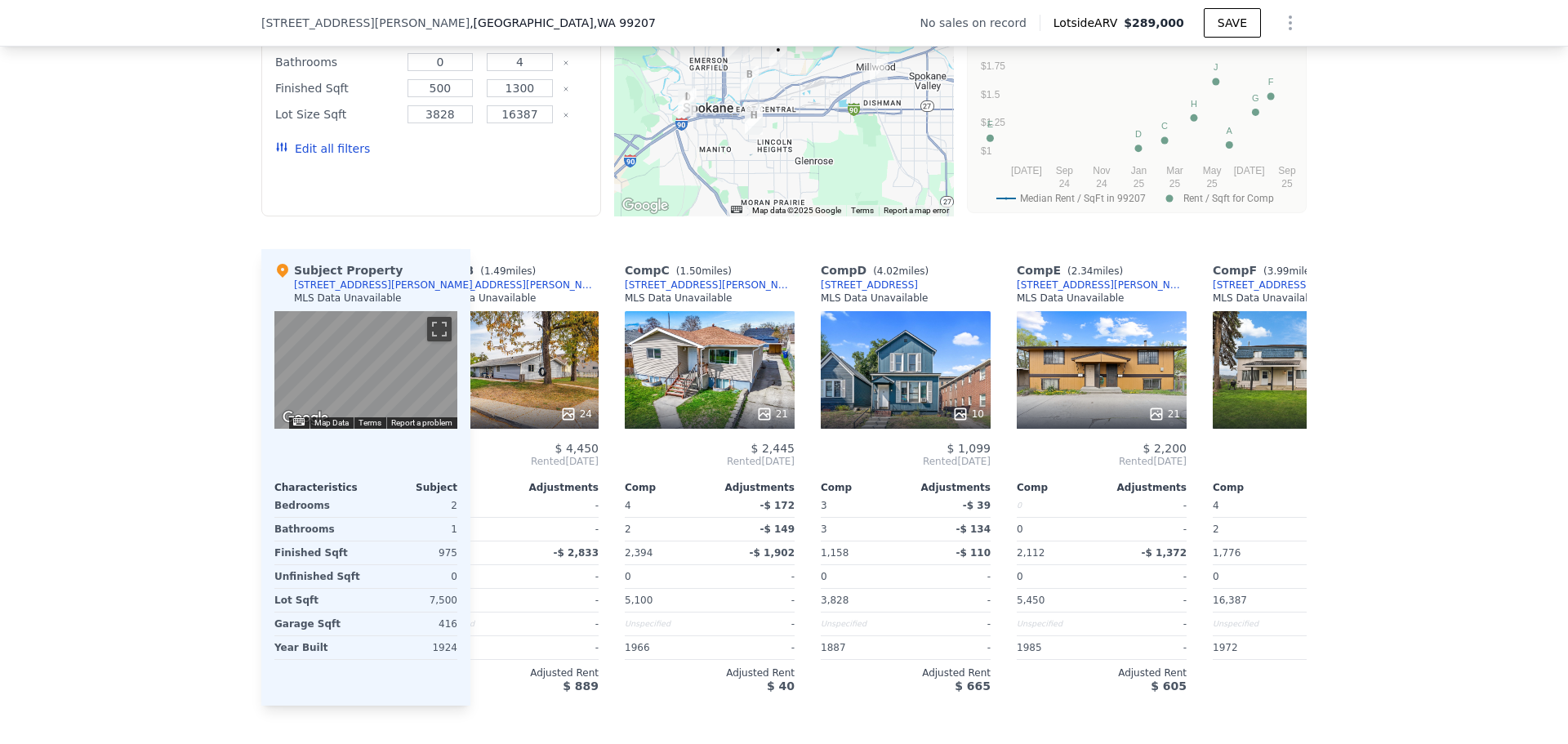
scroll to position [0, 566]
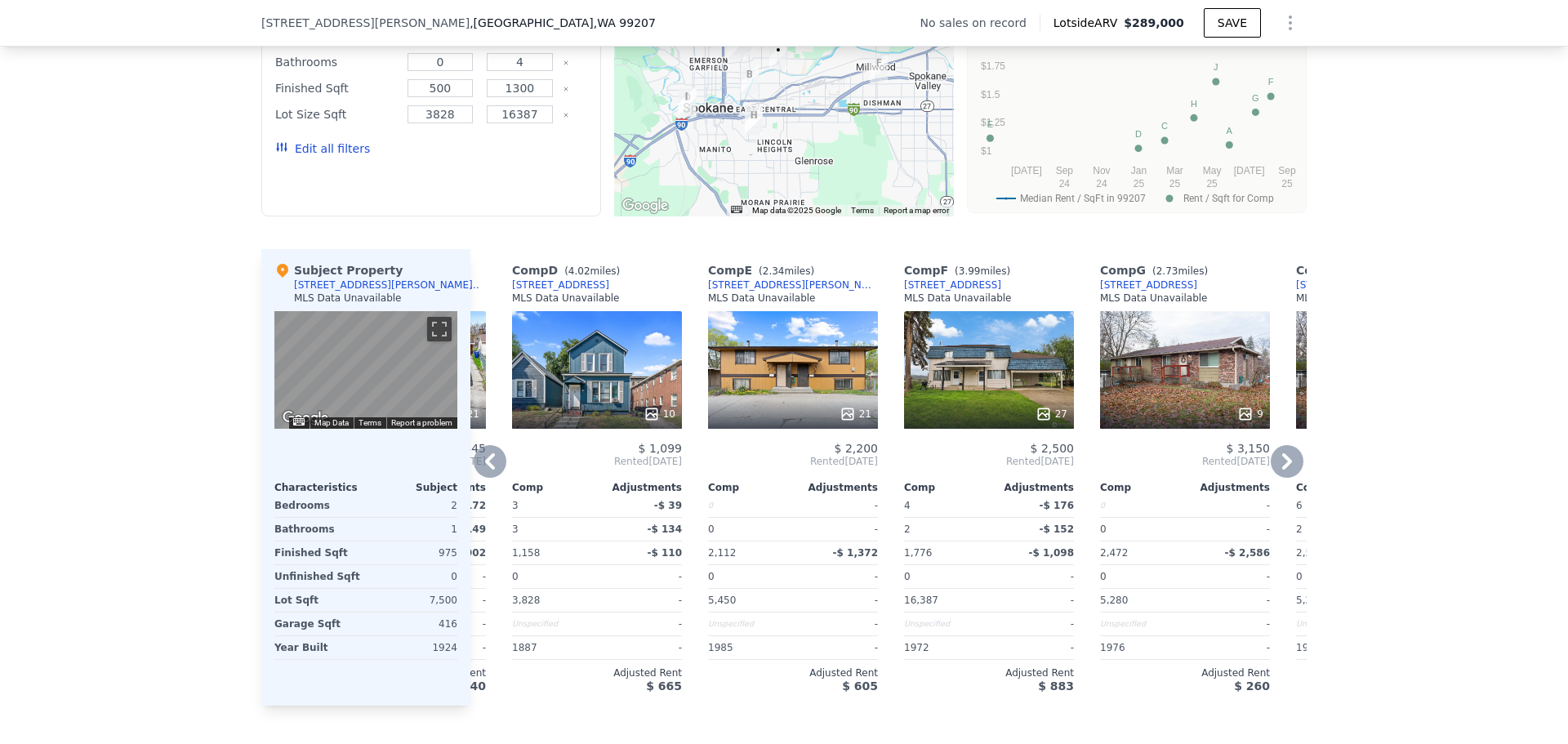
click at [1283, 478] on icon at bounding box center [1287, 462] width 33 height 33
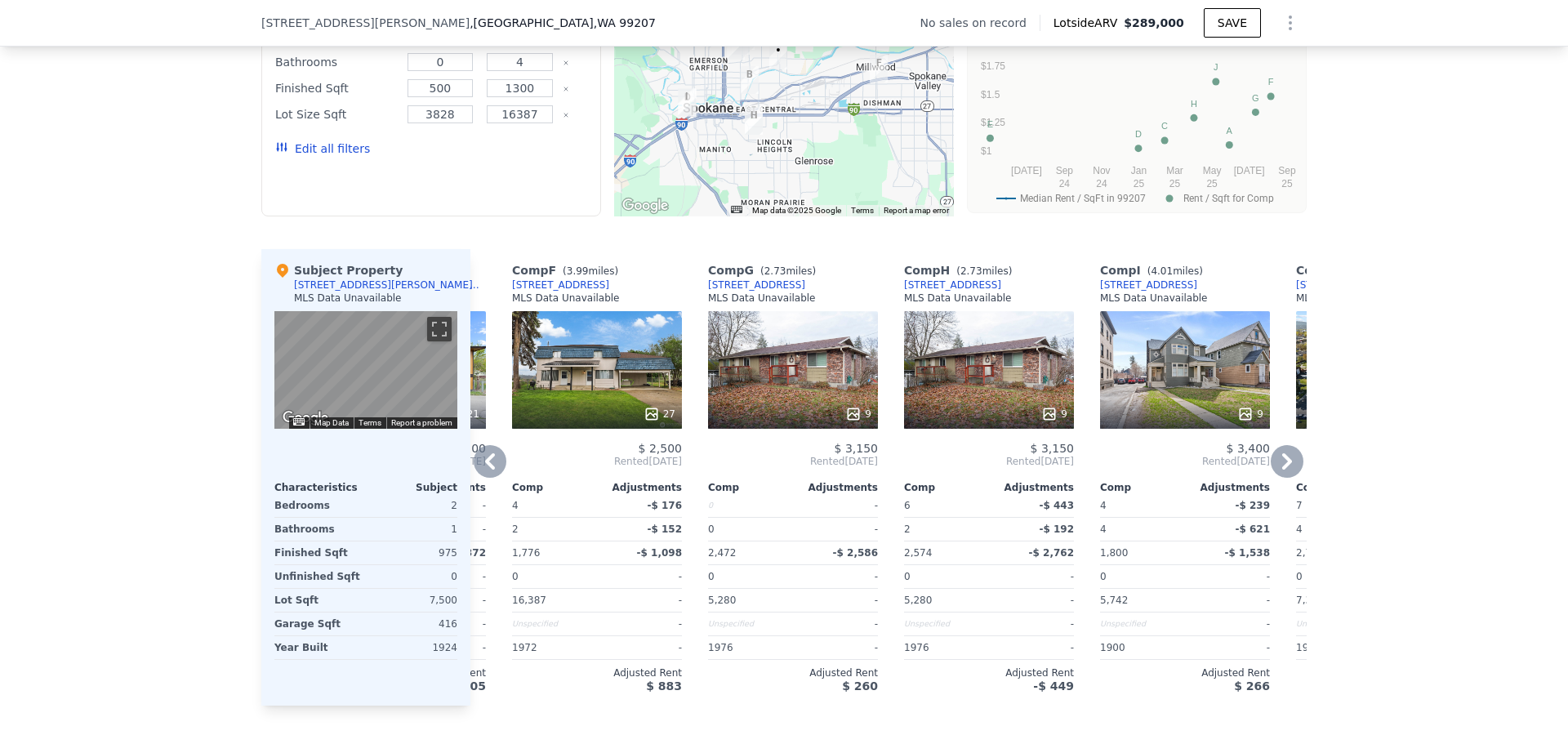
click at [1283, 478] on icon at bounding box center [1287, 462] width 33 height 33
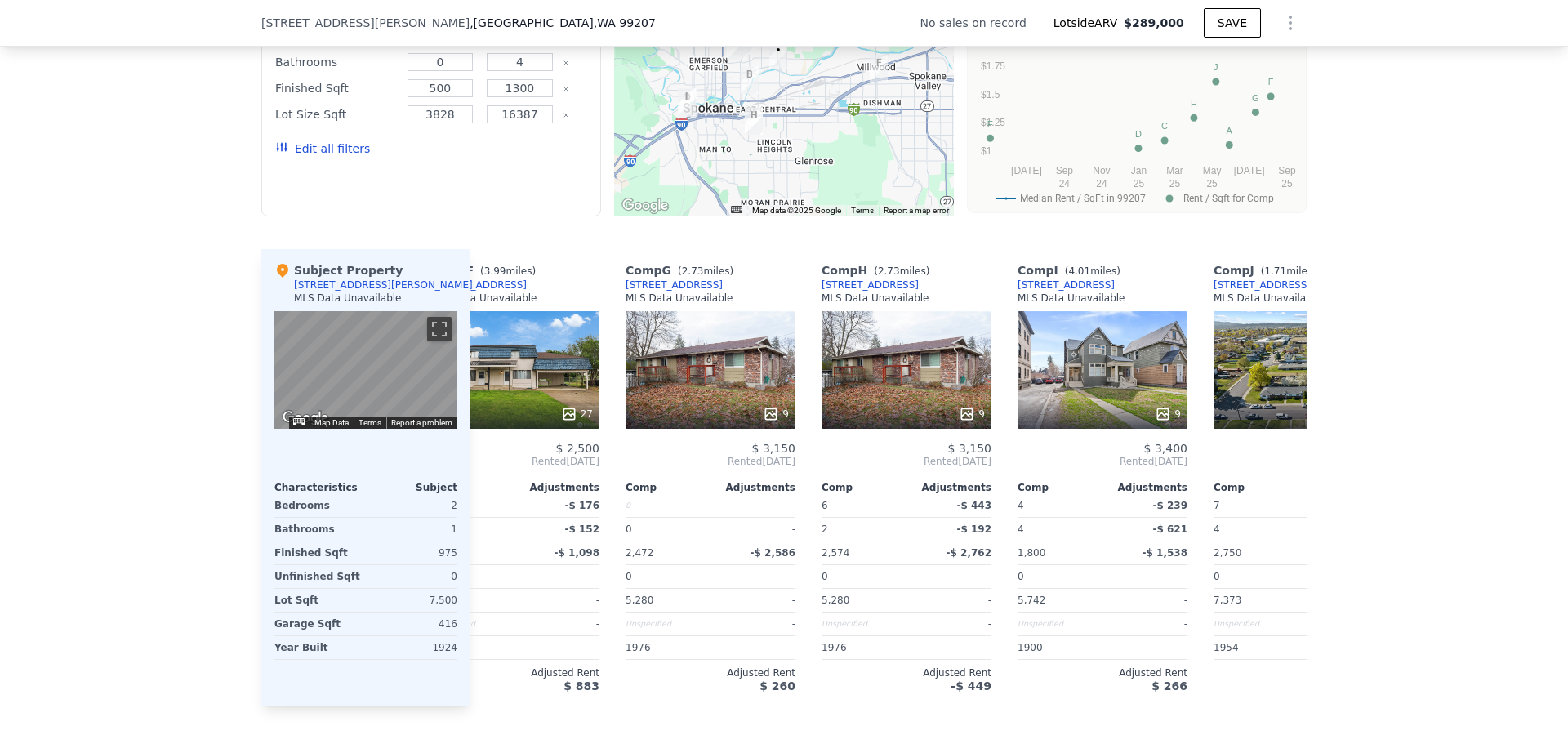
scroll to position [0, 1163]
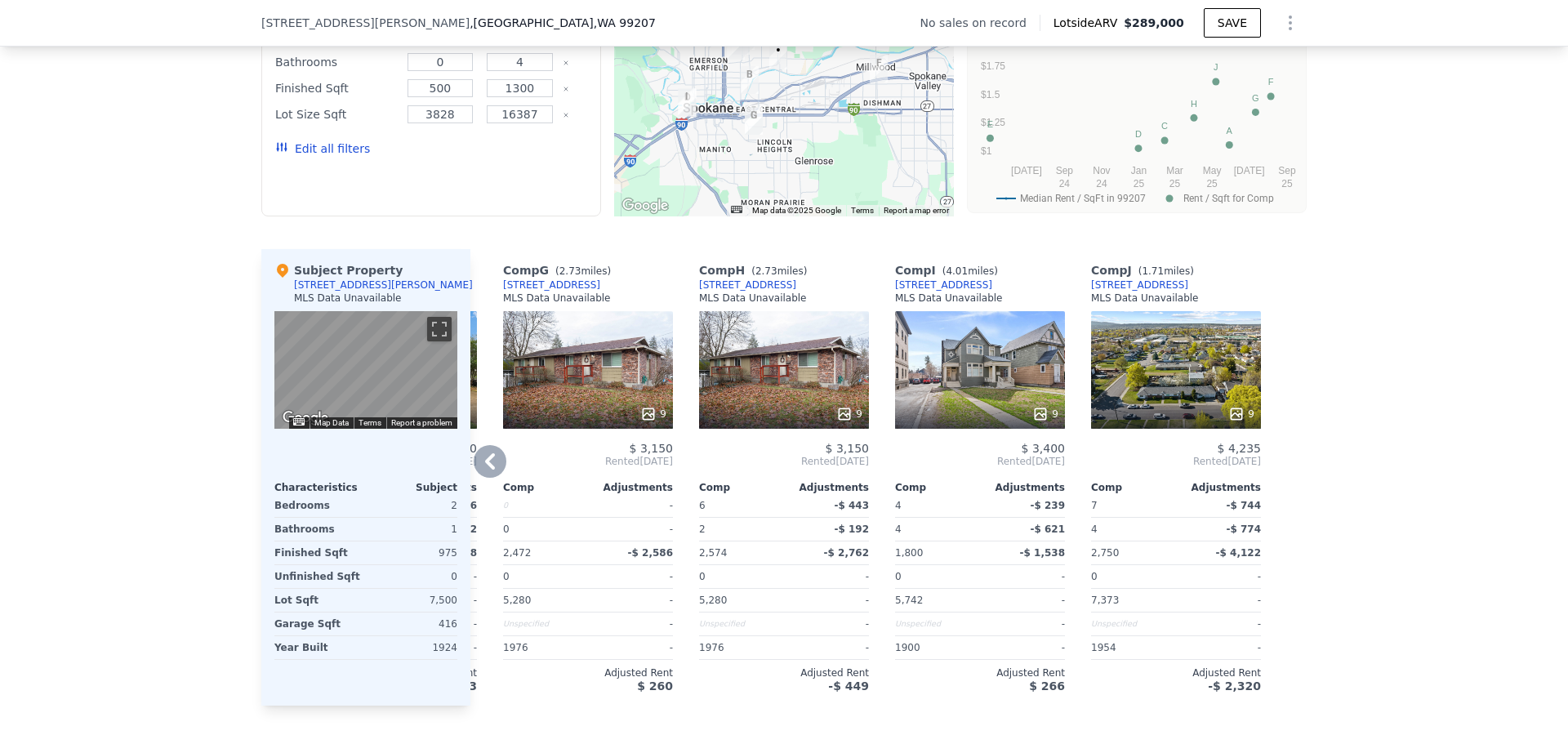
click at [492, 478] on icon at bounding box center [490, 462] width 33 height 33
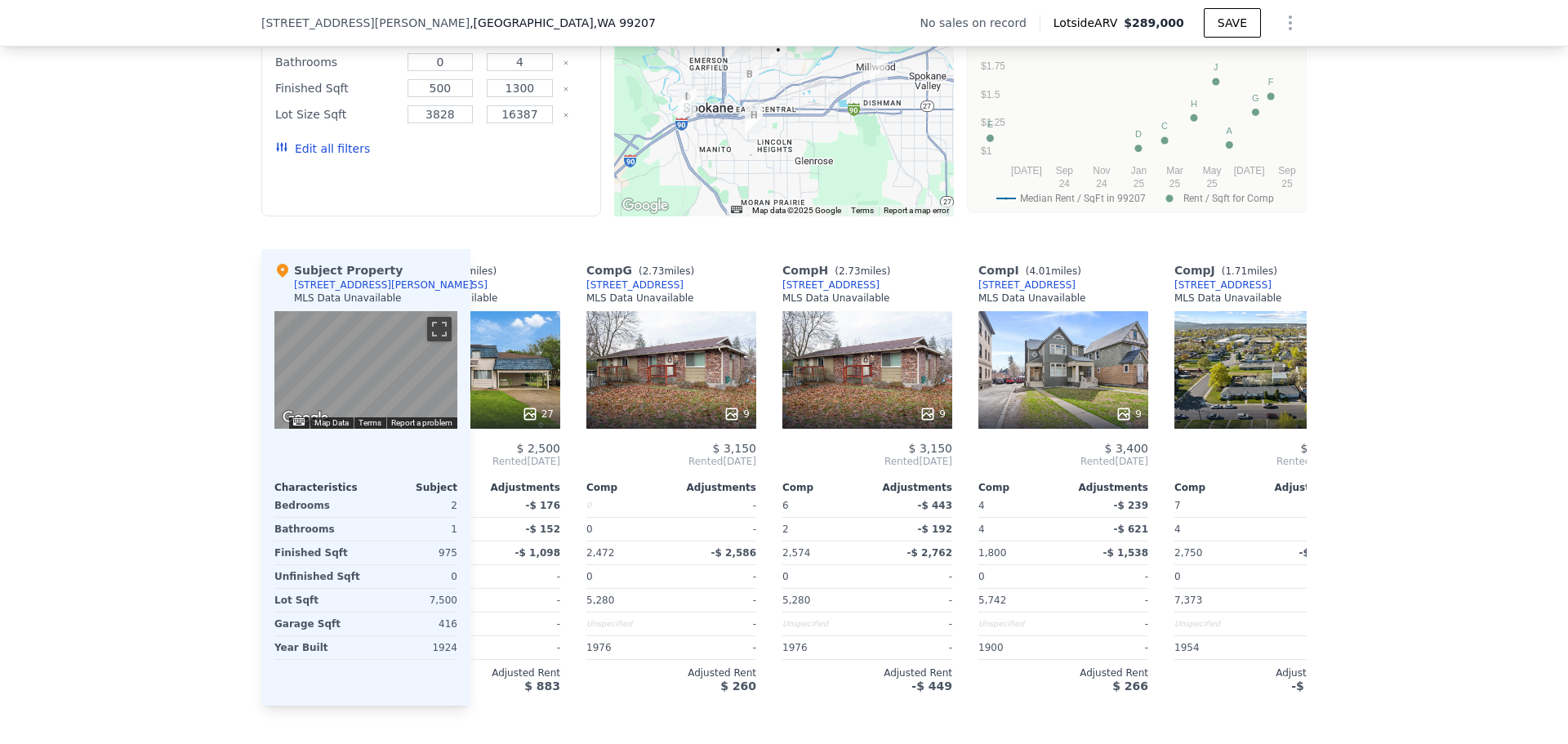
click at [492, 478] on div "Comp A ( 1.59 miles) [STREET_ADDRESS] MLS Data Unavailable 22 $ 1,250 Rented [D…" at bounding box center [889, 477] width 837 height 456
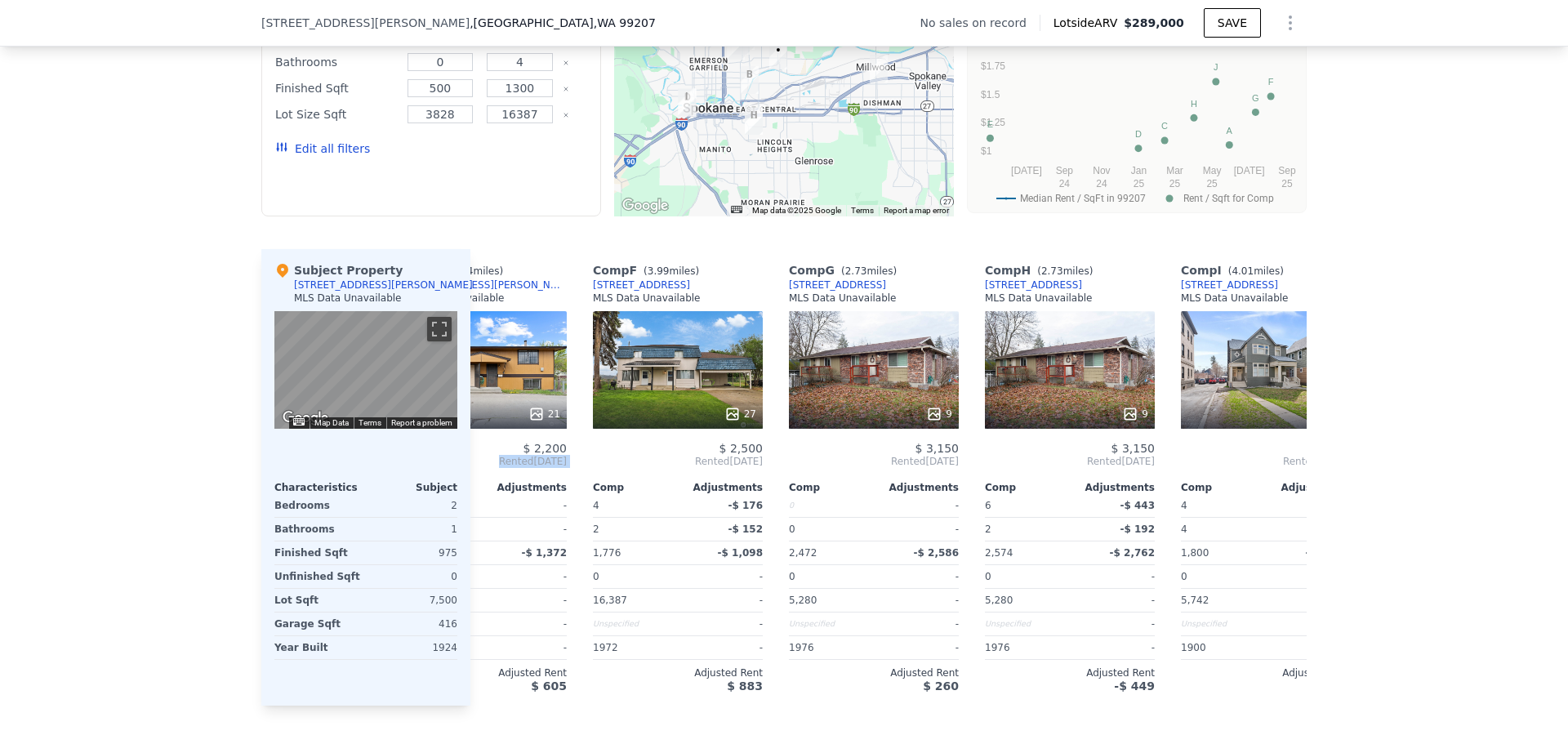
click at [492, 478] on div "Comp E ( 2.34 miles) [STREET_ADDRESS][PERSON_NAME] MLS Data Unavailable 21 $ 2,…" at bounding box center [482, 477] width 183 height 456
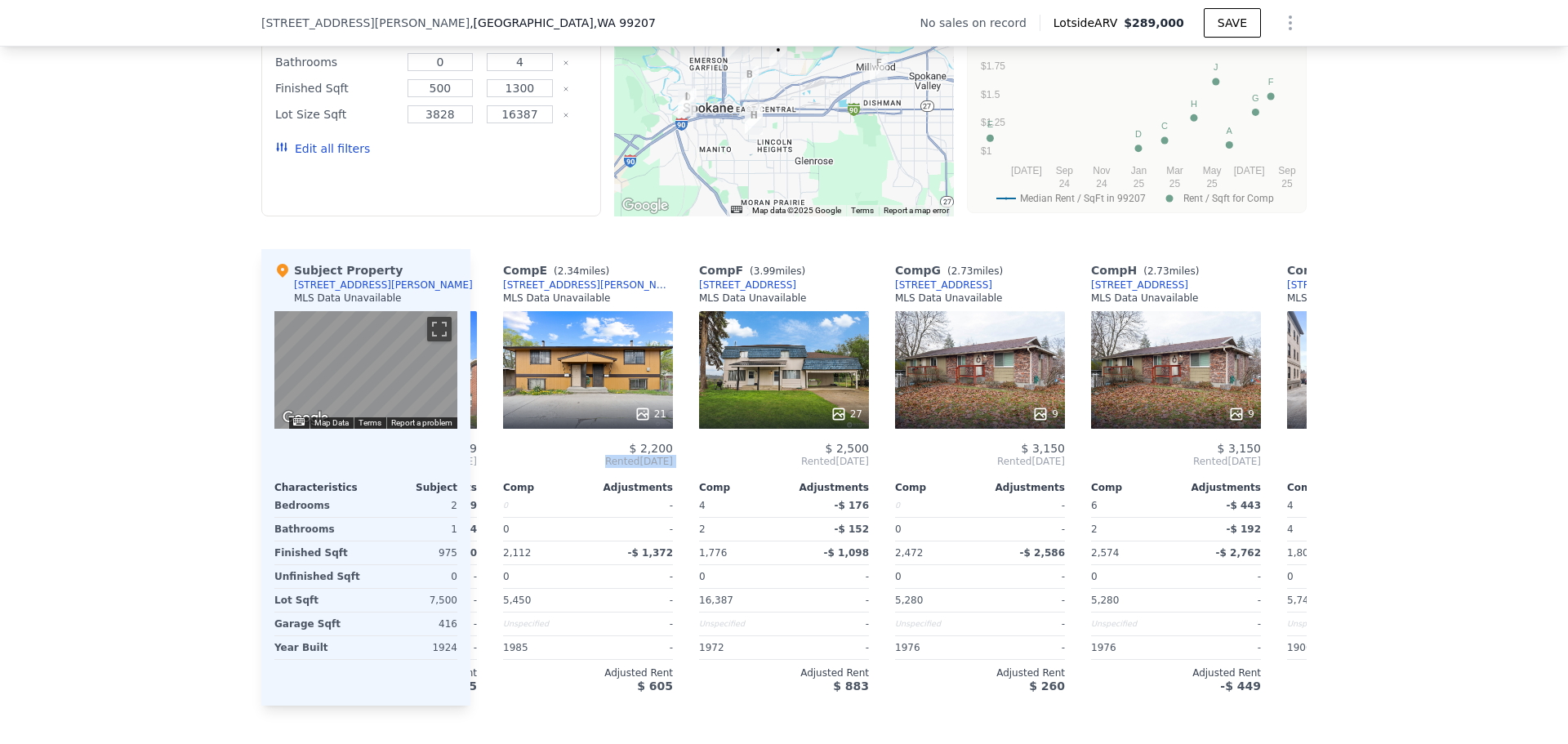
click at [497, 478] on div "Comp E ( 2.34 miles) [STREET_ADDRESS][PERSON_NAME] MLS Data Unavailable 21 $ 2,…" at bounding box center [588, 477] width 183 height 456
click at [492, 478] on icon at bounding box center [490, 462] width 33 height 33
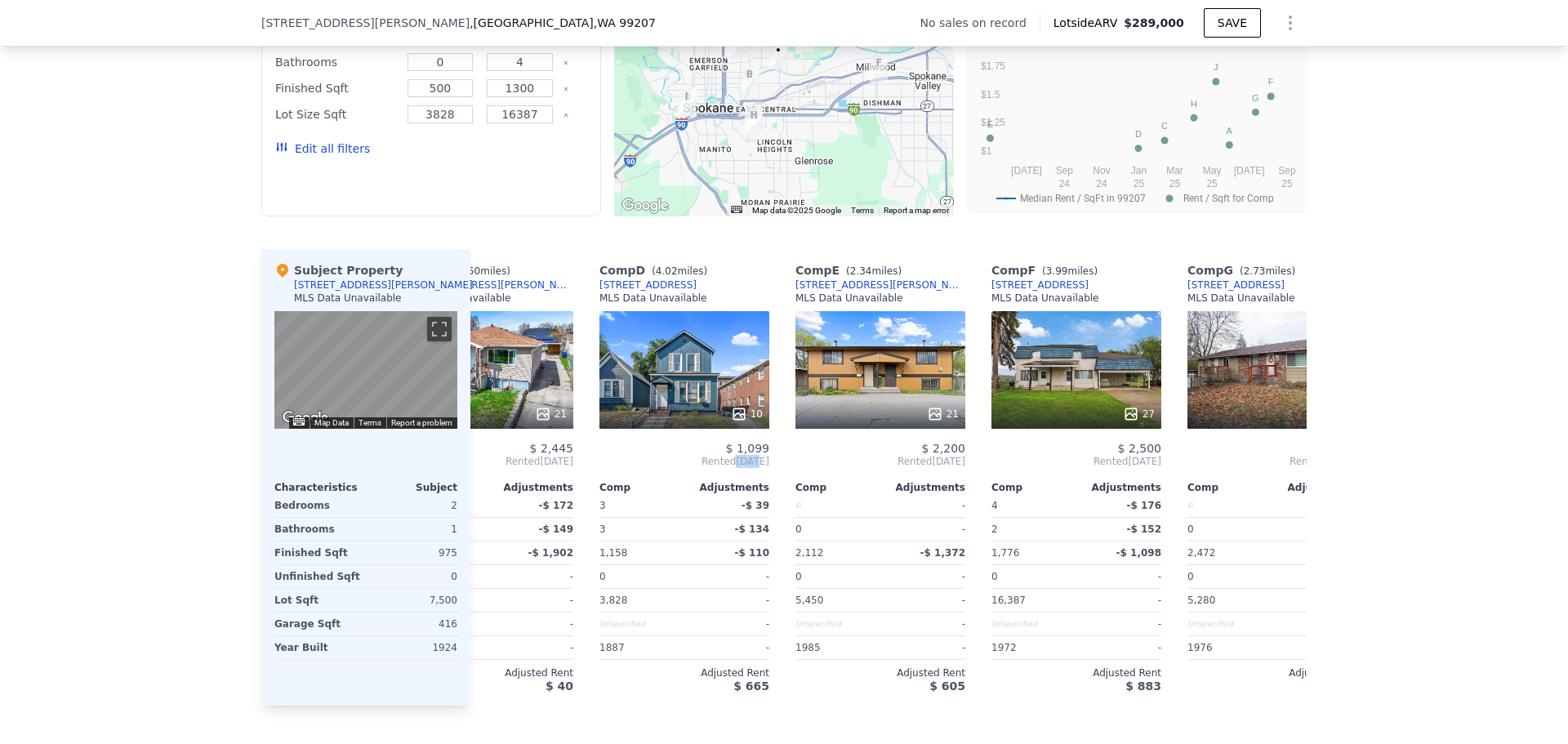
click at [492, 478] on div "Comp A ( 1.59 miles) [STREET_ADDRESS] MLS Data Unavailable 22 $ 1,250 Rented [D…" at bounding box center [889, 477] width 837 height 456
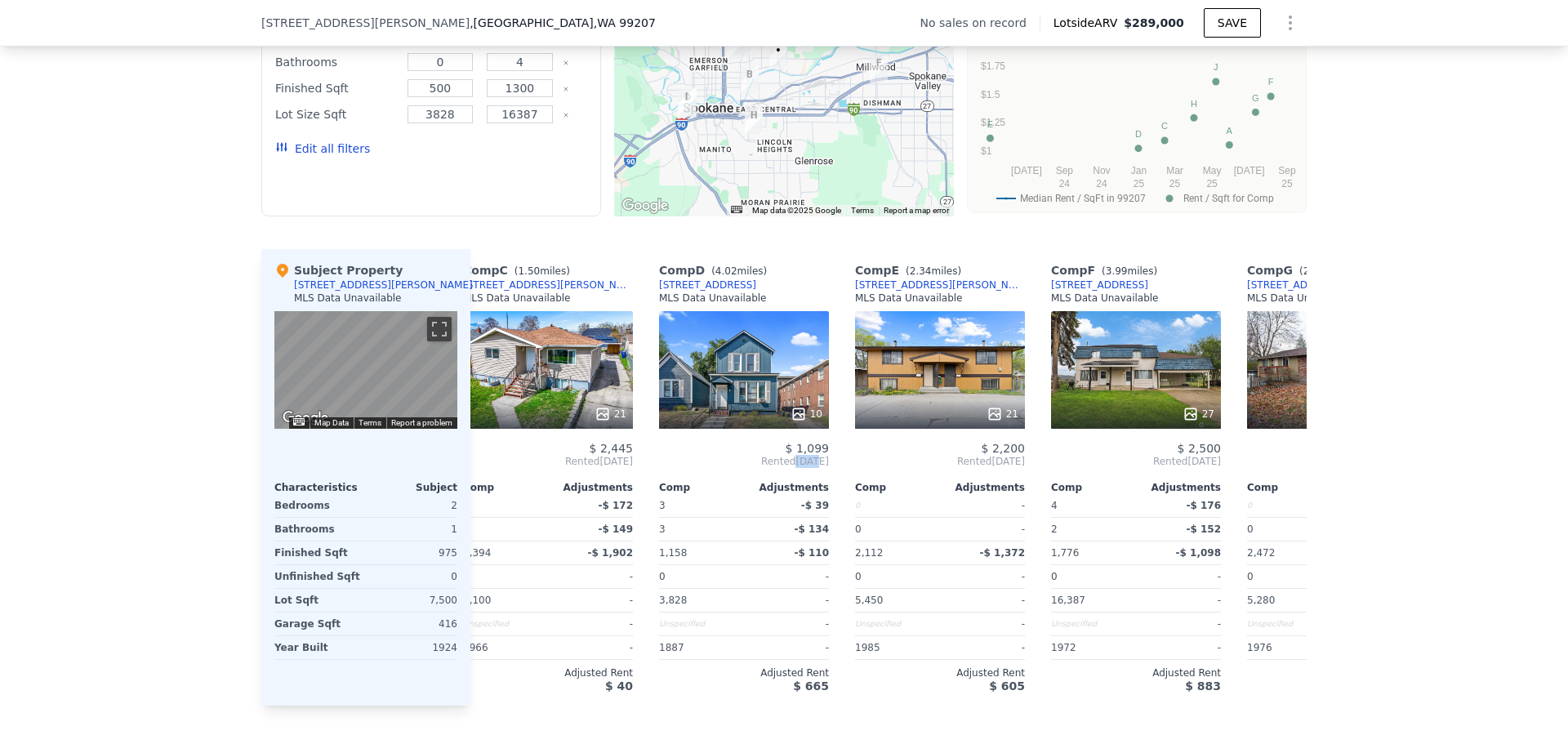
scroll to position [0, 379]
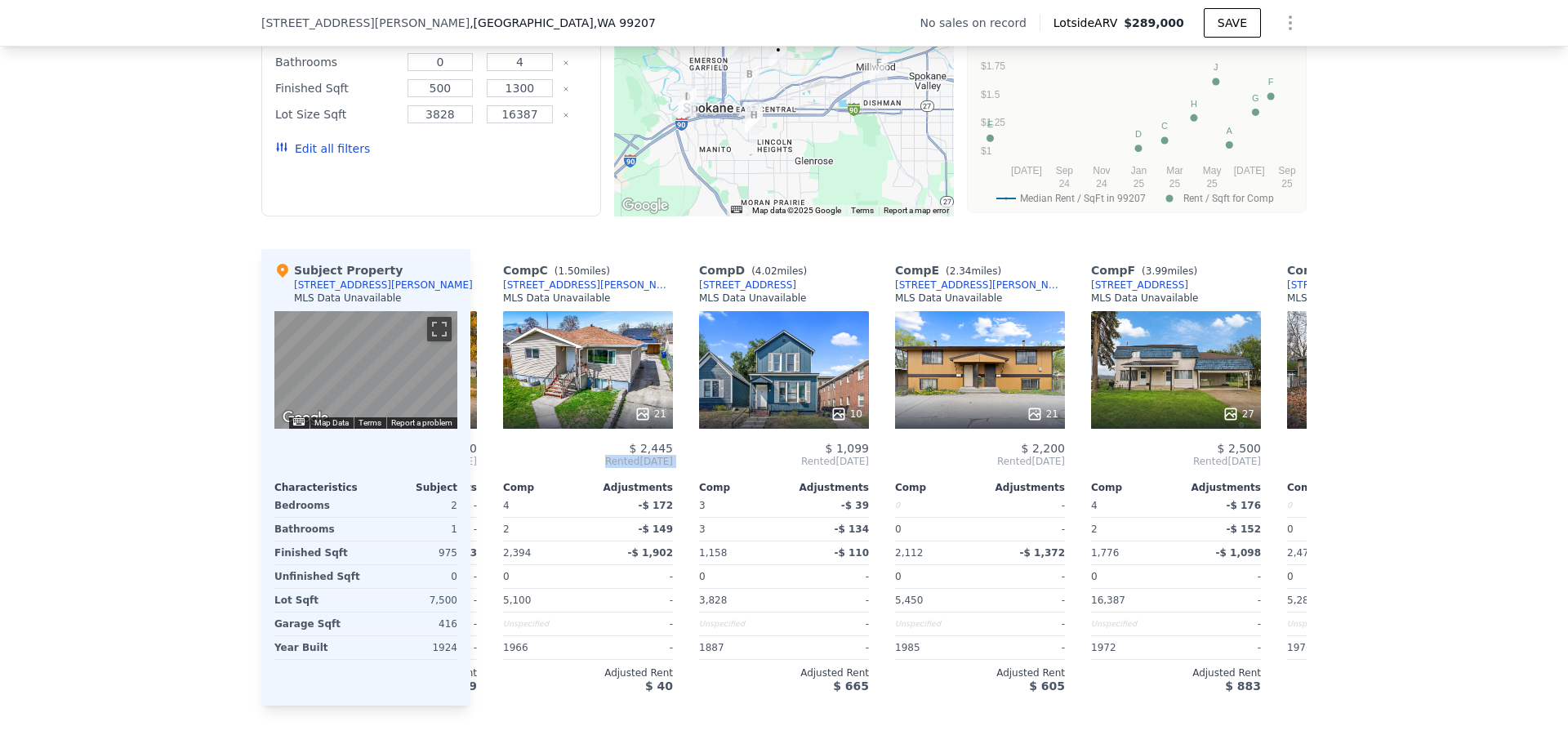
click at [497, 478] on div "Comp C ( 1.50 miles) [STREET_ADDRESS][PERSON_NAME] MLS Data Unavailable 21 $ 2,…" at bounding box center [588, 477] width 183 height 456
click at [492, 478] on div "Comp A ( 1.59 miles) [STREET_ADDRESS] MLS Data Unavailable 22 $ 1,250 Rented [D…" at bounding box center [889, 477] width 837 height 456
click at [492, 478] on icon at bounding box center [490, 462] width 33 height 33
click at [492, 478] on div "Comp A ( 1.59 miles) [STREET_ADDRESS] MLS Data Unavailable 22 $ 1,250 Rented [D…" at bounding box center [889, 477] width 837 height 456
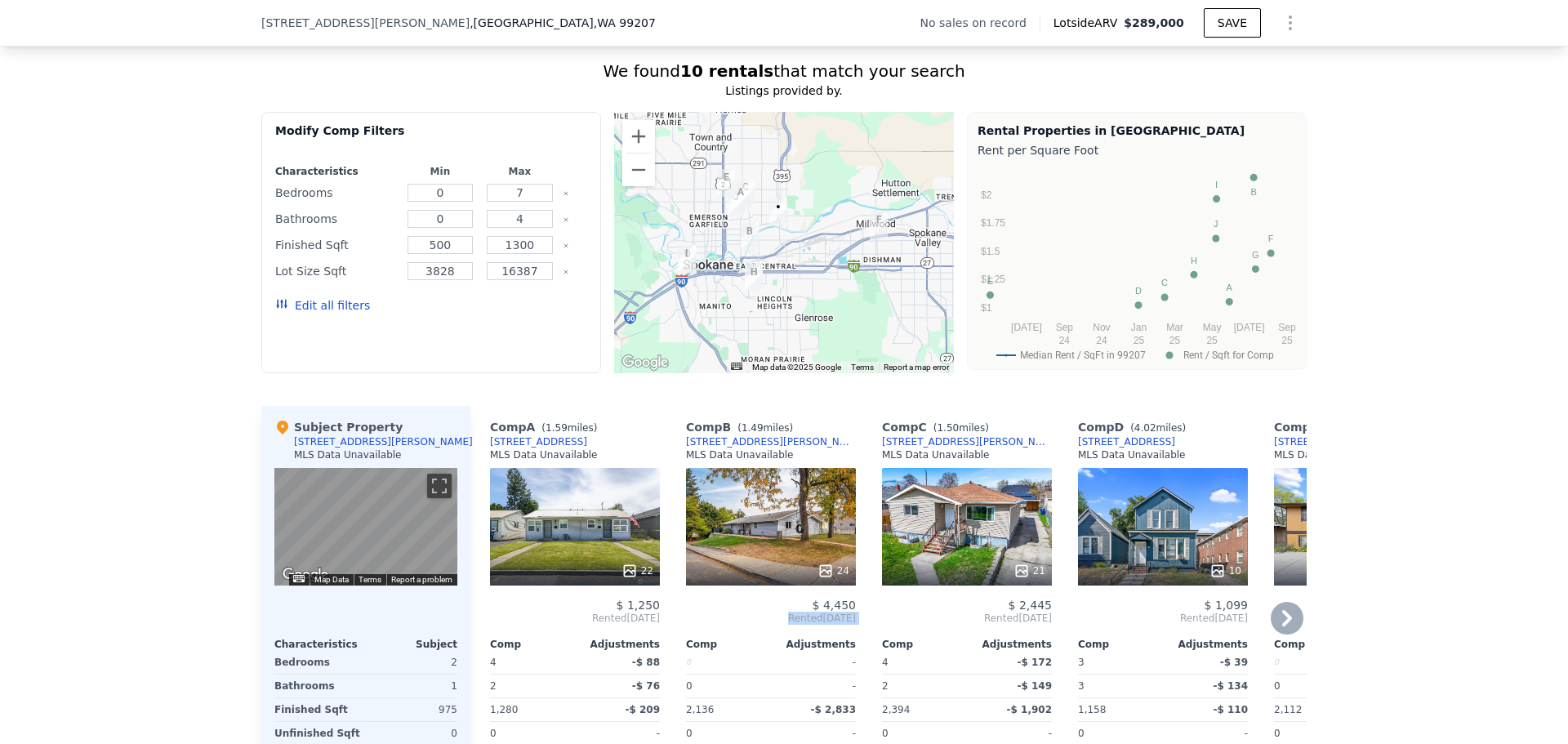
scroll to position [1138, 0]
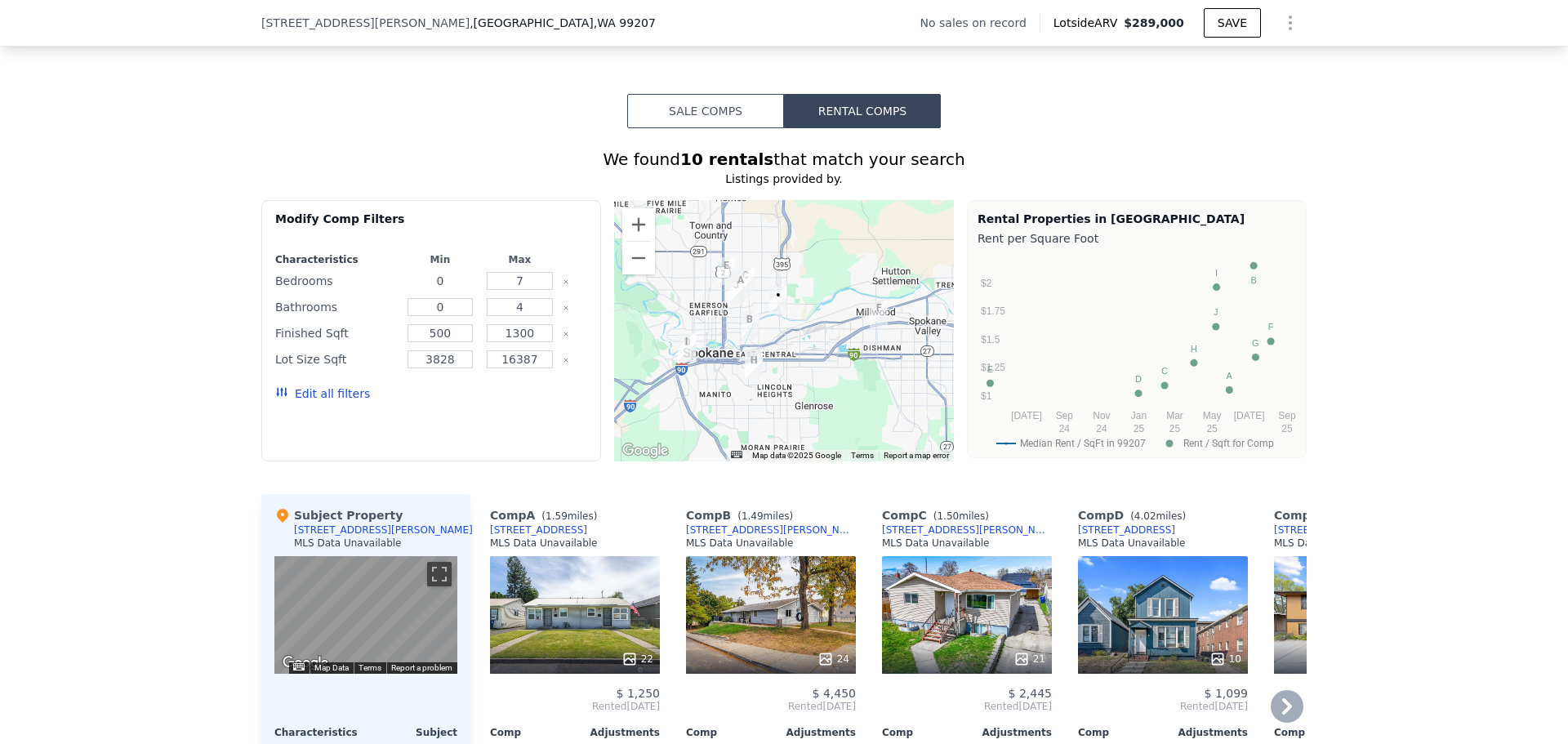
drag, startPoint x: 451, startPoint y: 288, endPoint x: 398, endPoint y: 288, distance: 53.0
click at [404, 288] on div "0" at bounding box center [440, 281] width 73 height 23
type input "1"
type input "3"
drag, startPoint x: 447, startPoint y: 326, endPoint x: 432, endPoint y: 325, distance: 15.0
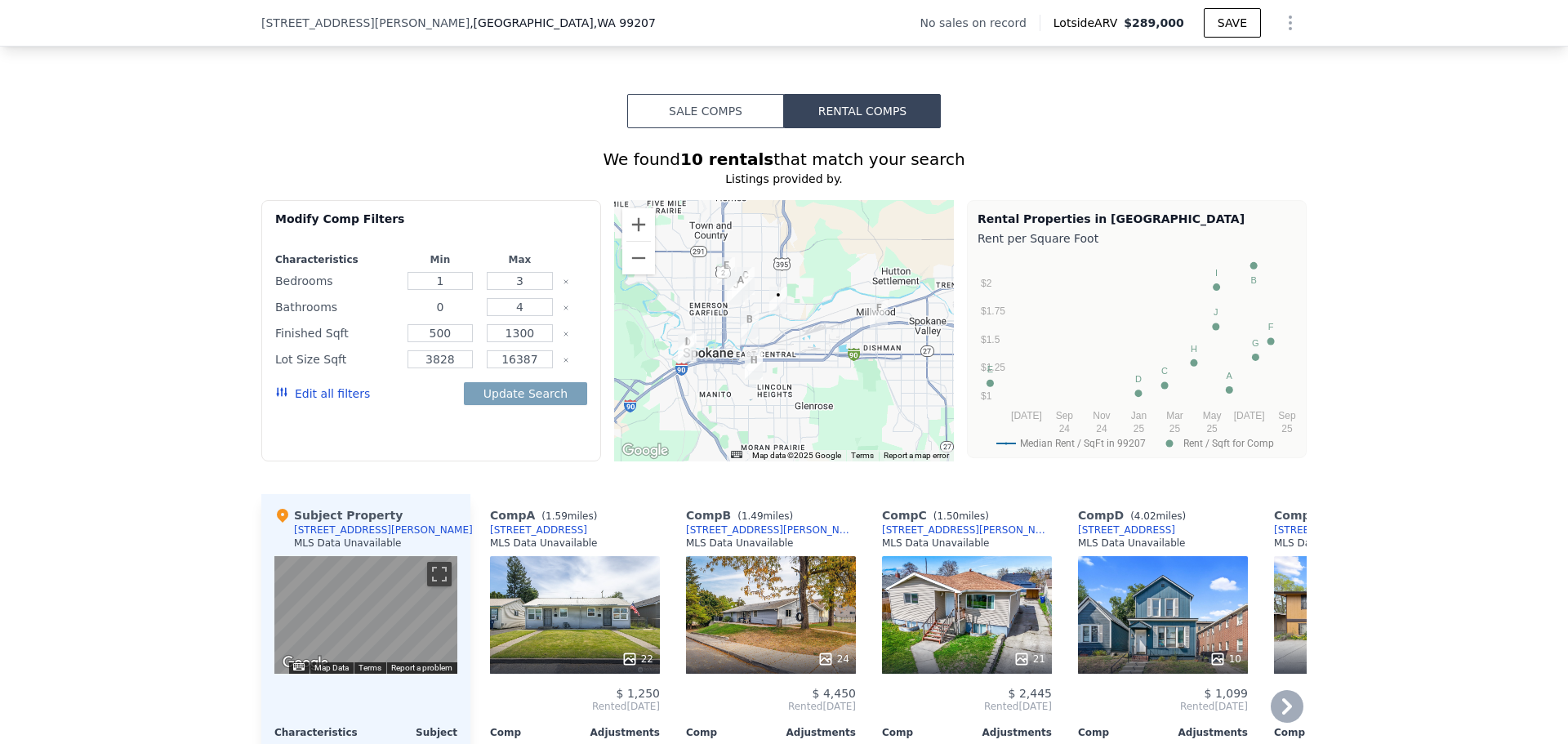
click at [432, 316] on input "0" at bounding box center [440, 307] width 66 height 18
type input "1"
type input "3"
click at [547, 405] on button "Update Search" at bounding box center [525, 393] width 123 height 23
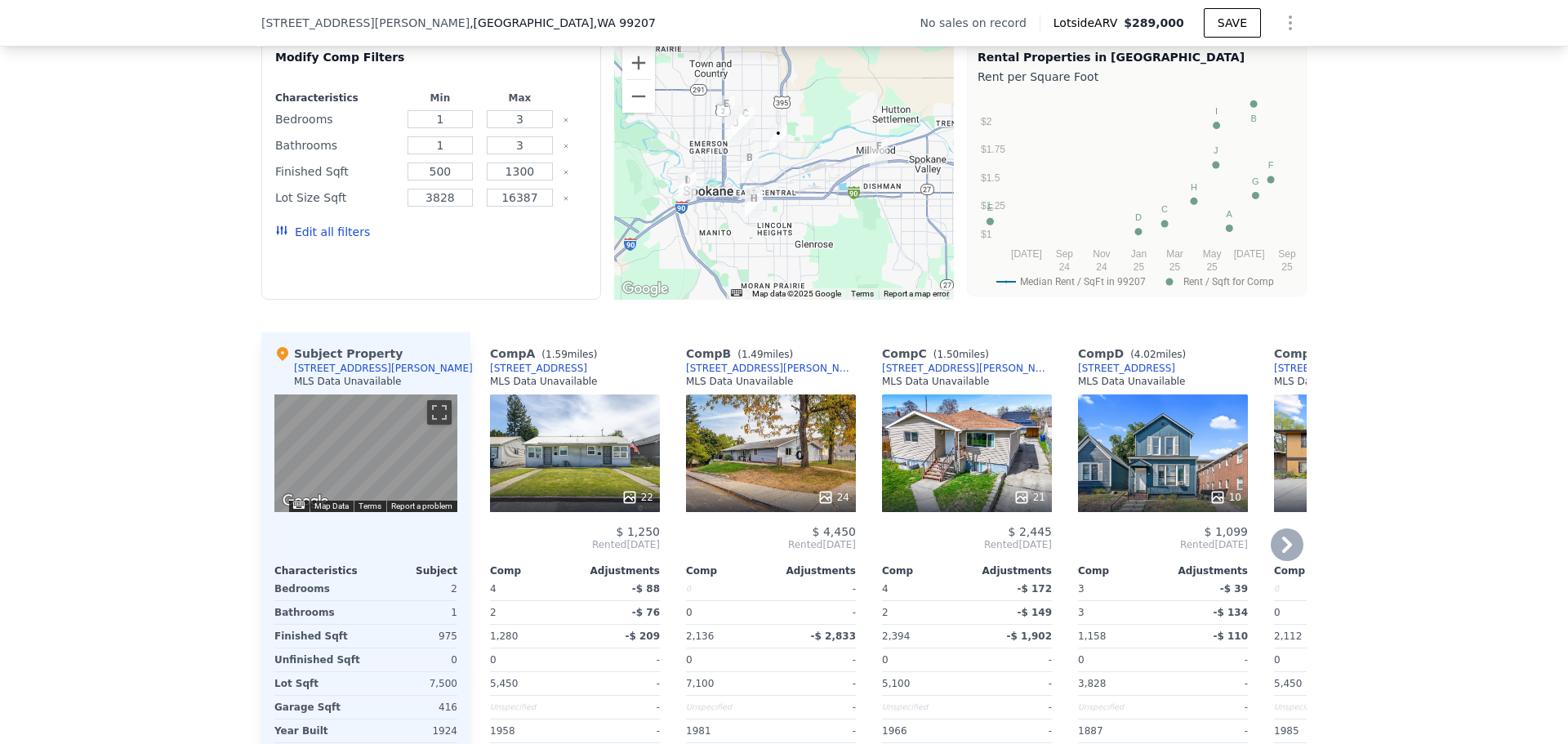
scroll to position [1301, 0]
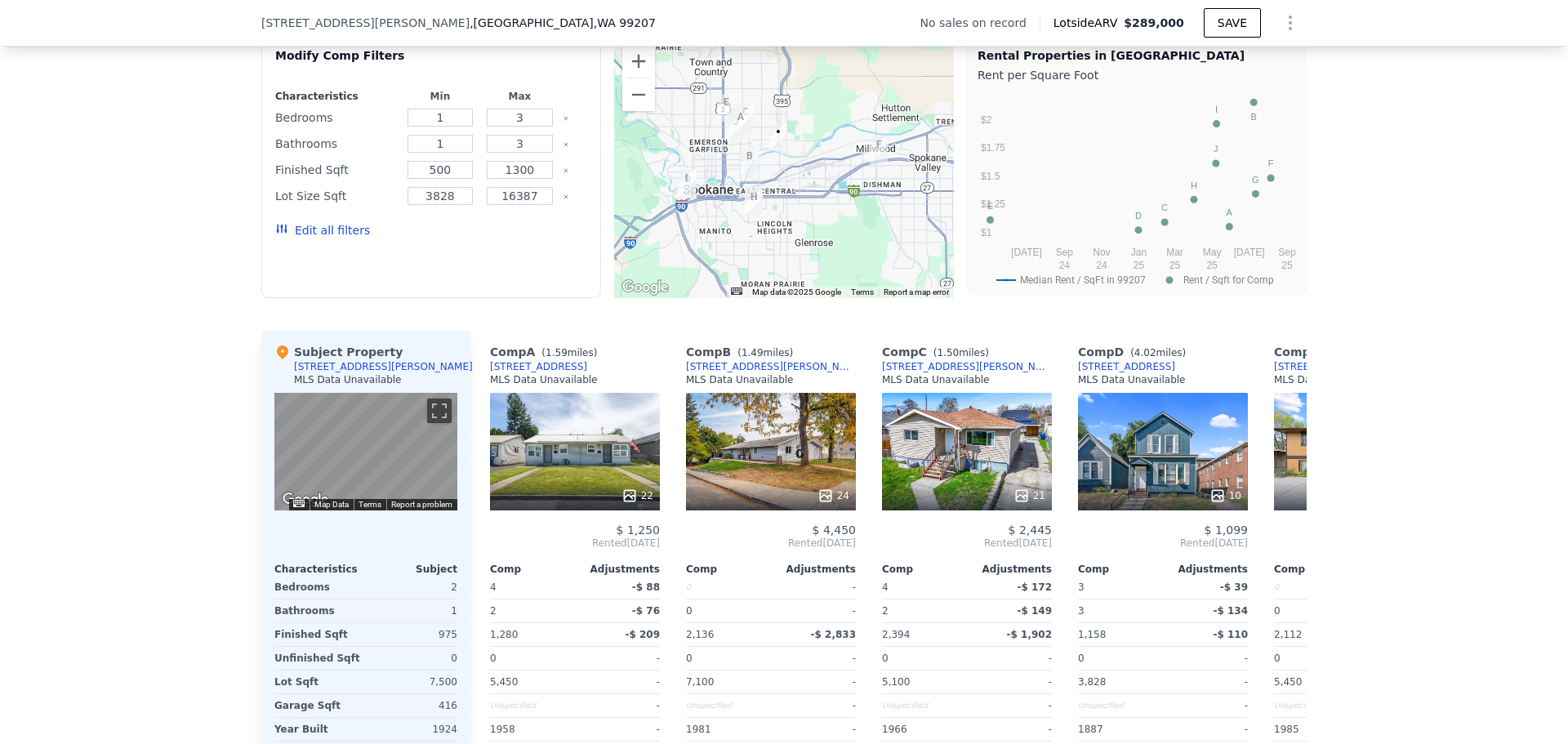
click at [343, 238] on button "Edit all filters" at bounding box center [322, 230] width 95 height 16
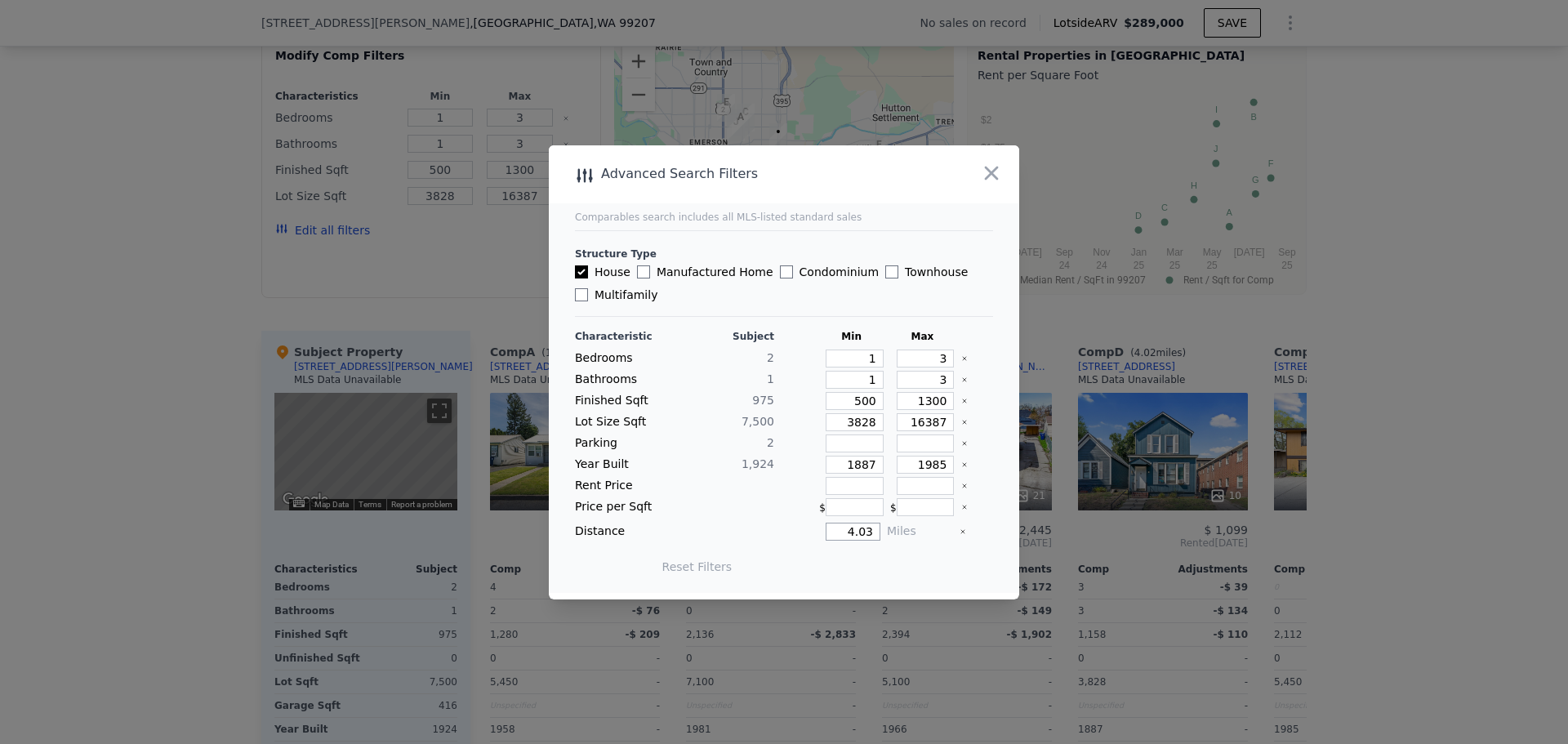
drag, startPoint x: 845, startPoint y: 534, endPoint x: 885, endPoint y: 533, distance: 40.0
click at [885, 533] on div "Distance 4.03 Miles" at bounding box center [784, 531] width 418 height 18
type input "1"
type input "10"
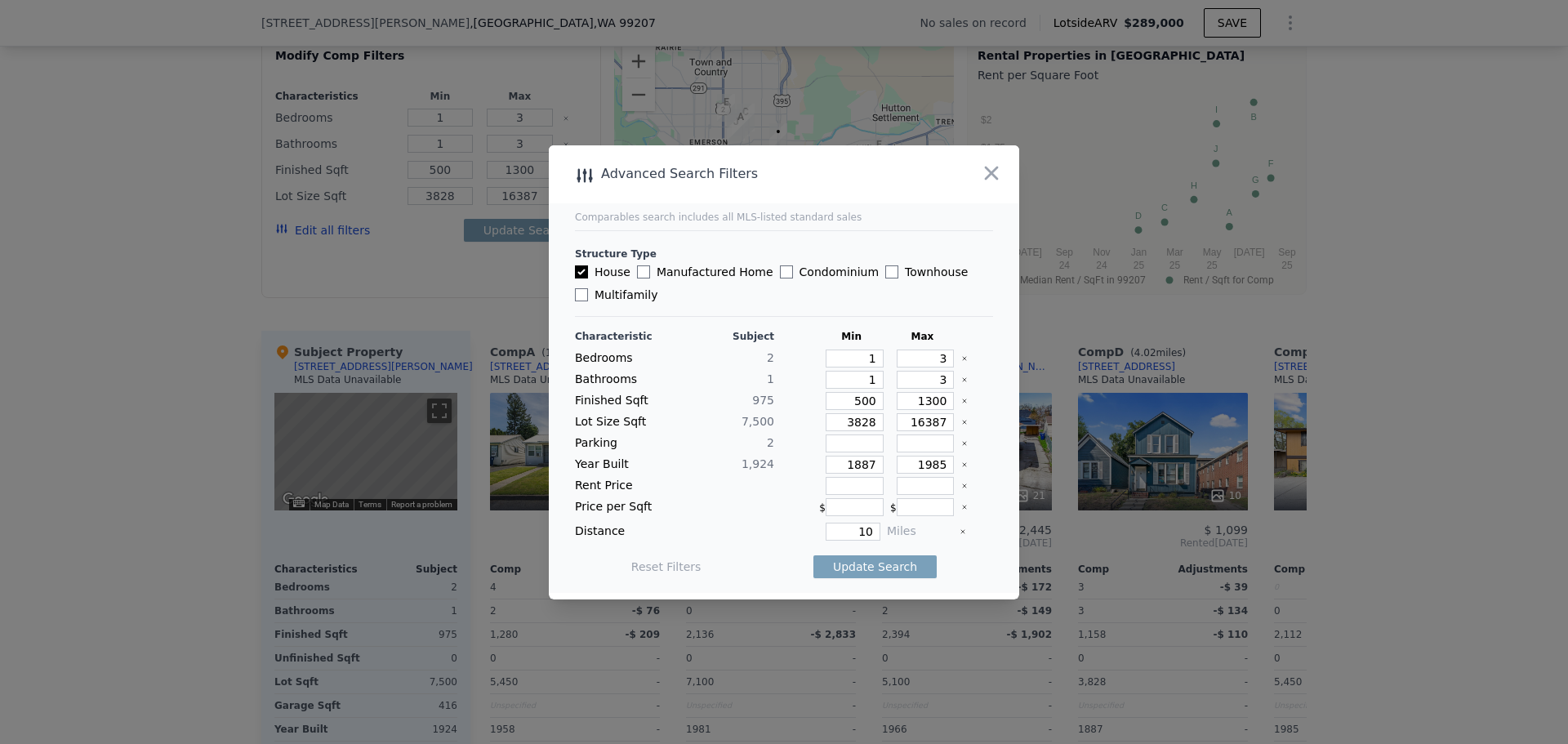
click at [963, 423] on icon "Clear" at bounding box center [965, 423] width 4 height 4
click at [878, 557] on button "Update Search" at bounding box center [875, 566] width 123 height 23
click at [988, 170] on icon "button" at bounding box center [991, 172] width 14 height 14
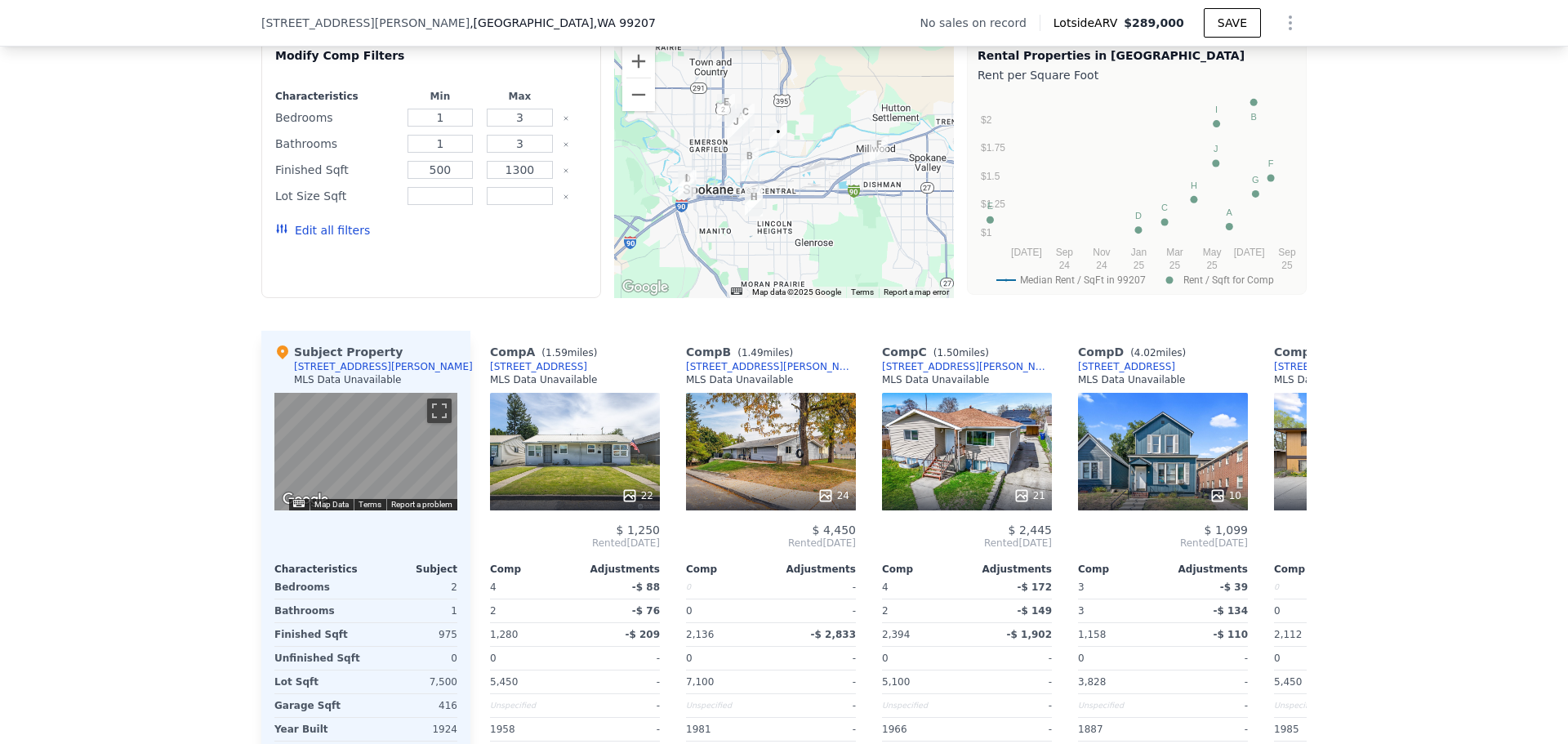
click at [1515, 264] on div "We found 10 rentals that match your search Listings provided by . Filters Map P…" at bounding box center [784, 376] width 1568 height 823
click at [1458, 309] on div "We found 10 rentals that match your search Listings provided by . Filters Map P…" at bounding box center [784, 376] width 1568 height 823
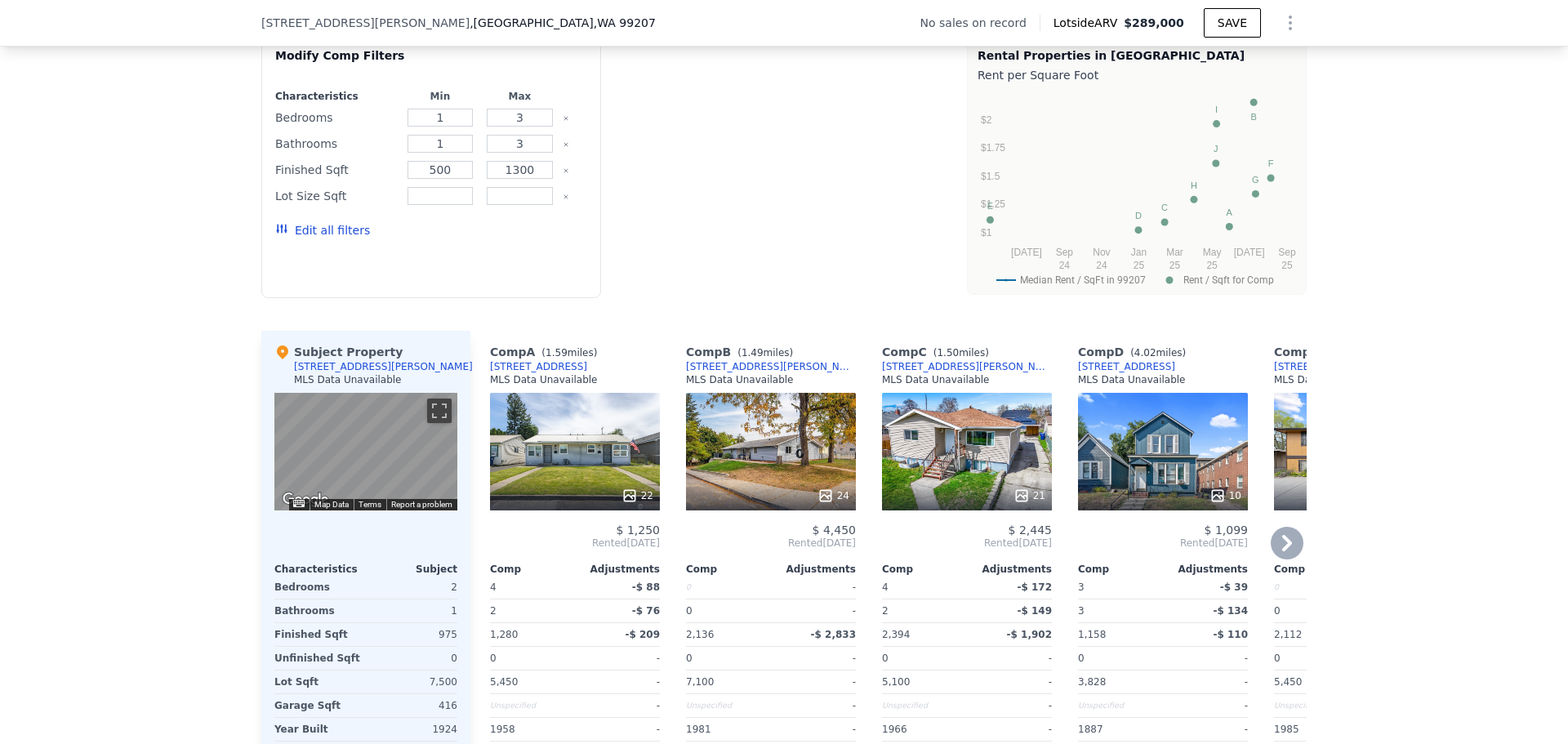
type input "0"
type input "7"
type input "0"
type input "4"
type input "1158"
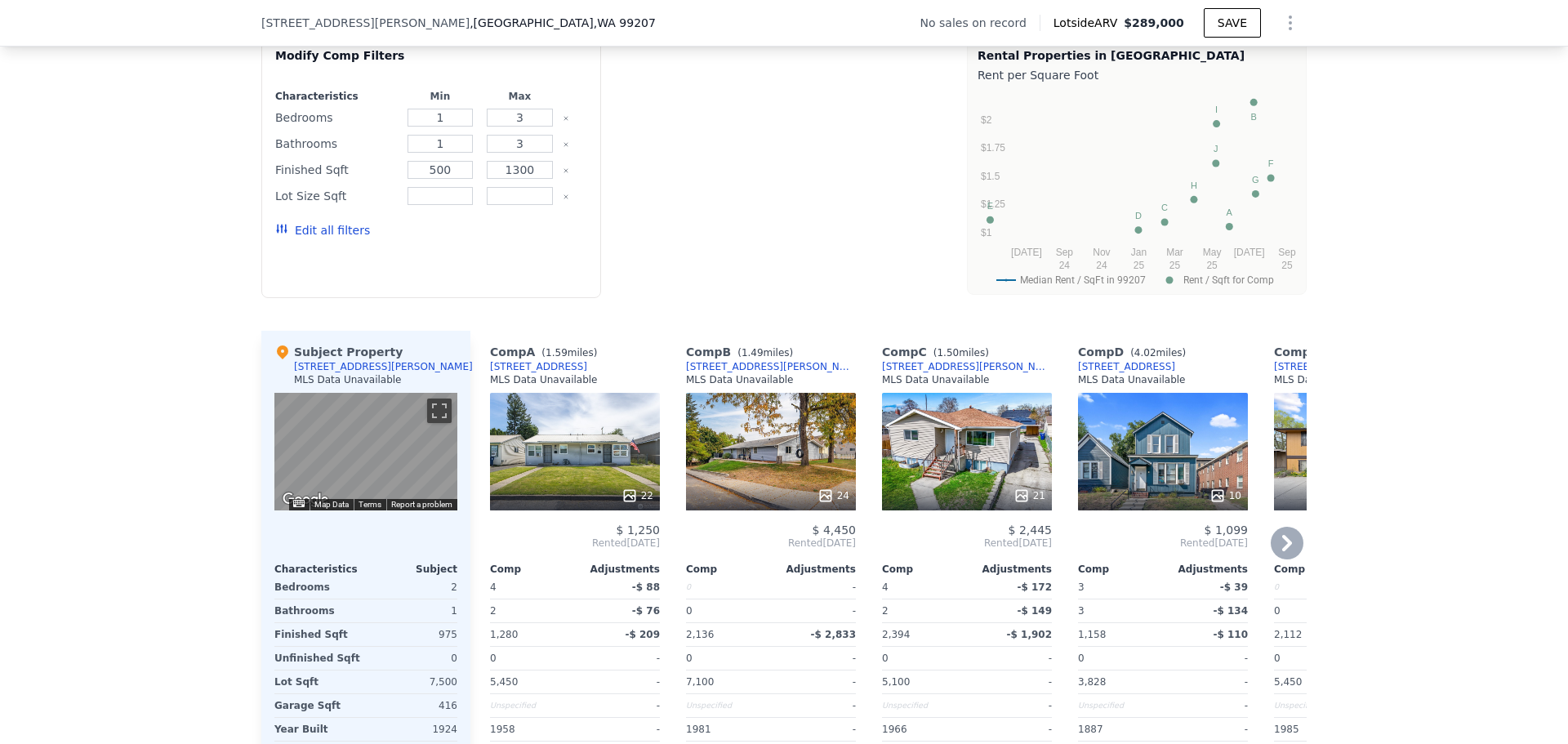
type input "2750"
type input "3828"
type input "16387"
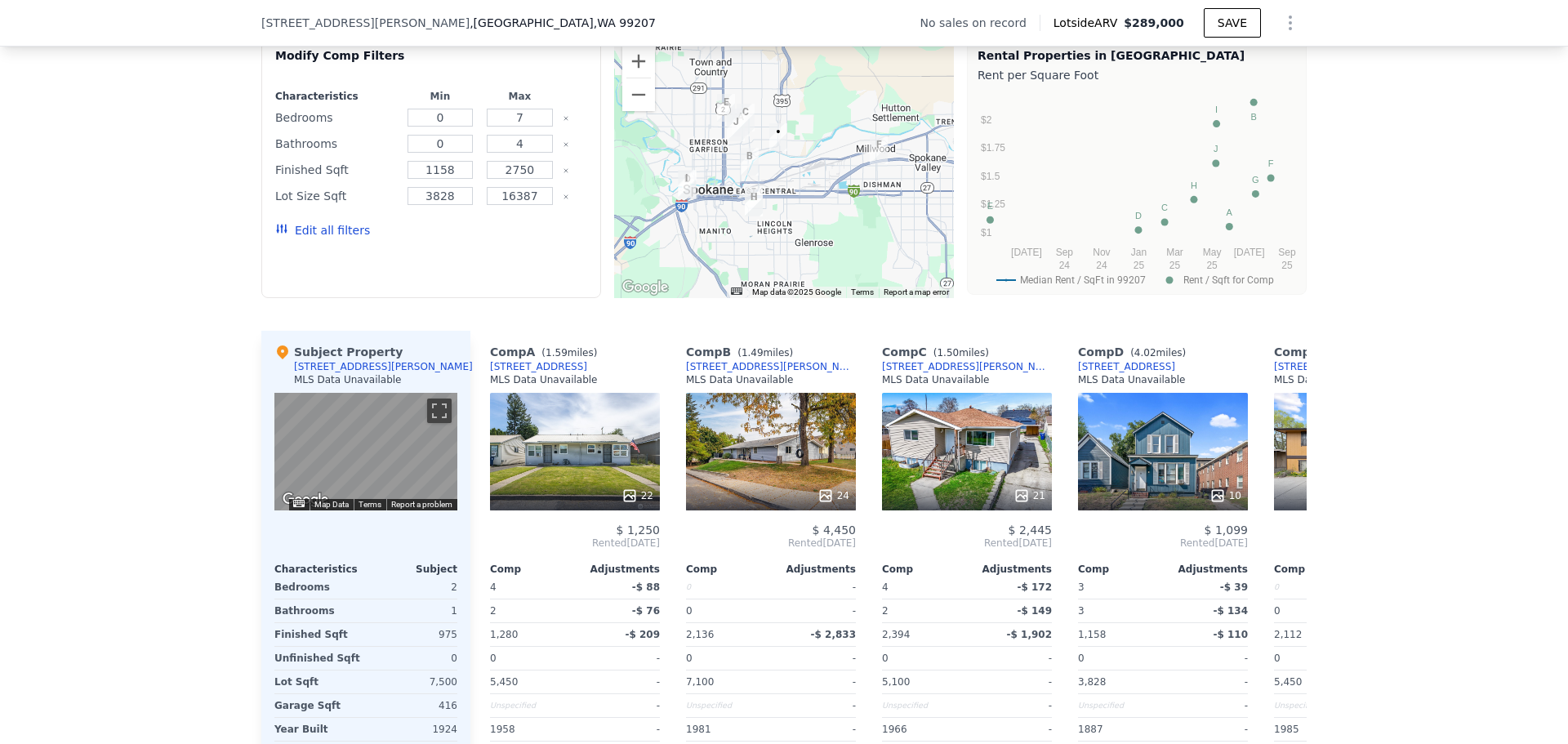
click at [1390, 572] on div "We found 10 rentals that match your search Listings provided by . Filters Map P…" at bounding box center [784, 376] width 1568 height 823
drag, startPoint x: 606, startPoint y: 332, endPoint x: 596, endPoint y: 339, distance: 12.2
click at [596, 339] on div "We found 10 rentals that match your search Listings provided by . Filters Map P…" at bounding box center [784, 386] width 1046 height 803
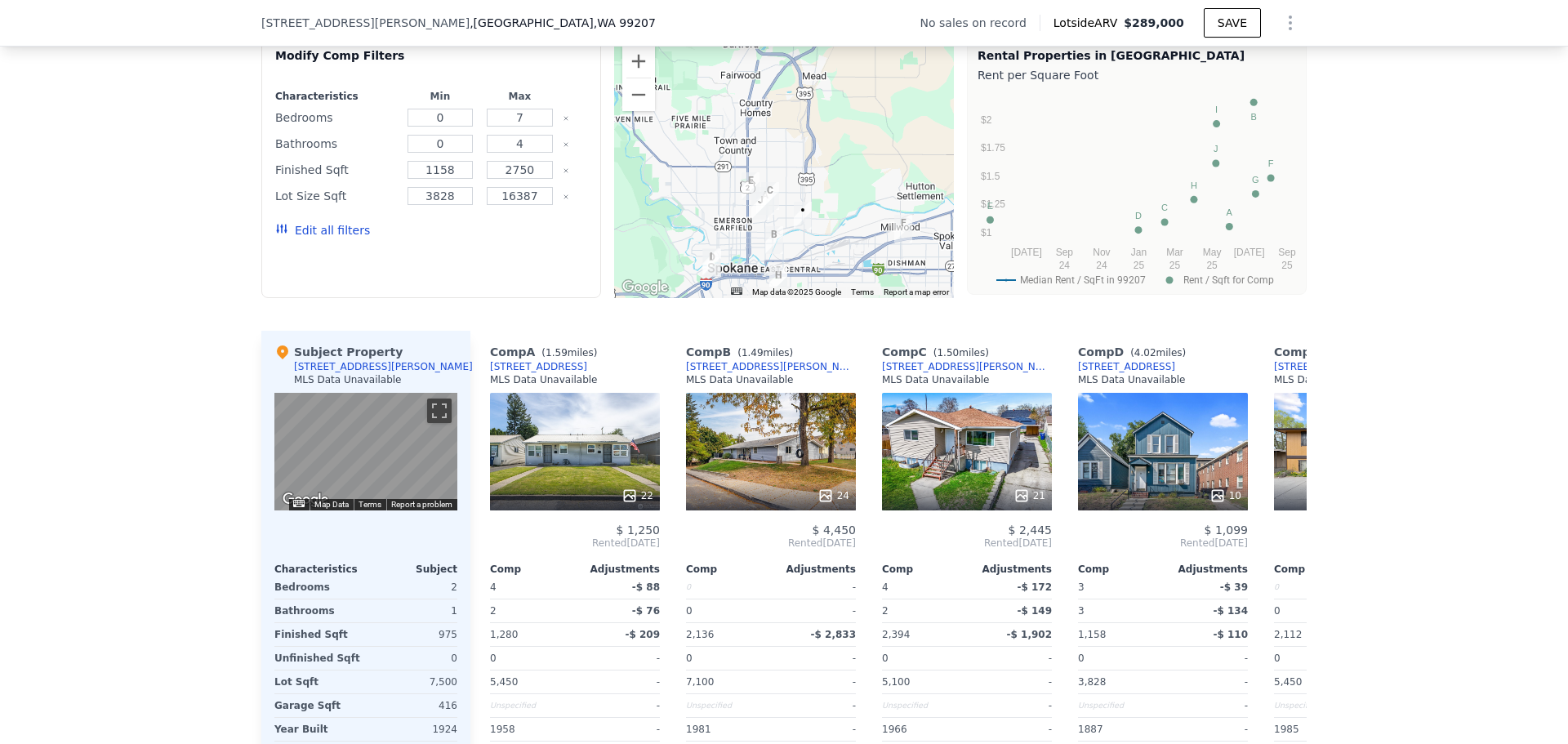
drag, startPoint x: 805, startPoint y: 166, endPoint x: 823, endPoint y: 246, distance: 82.0
click at [823, 246] on div at bounding box center [783, 167] width 339 height 262
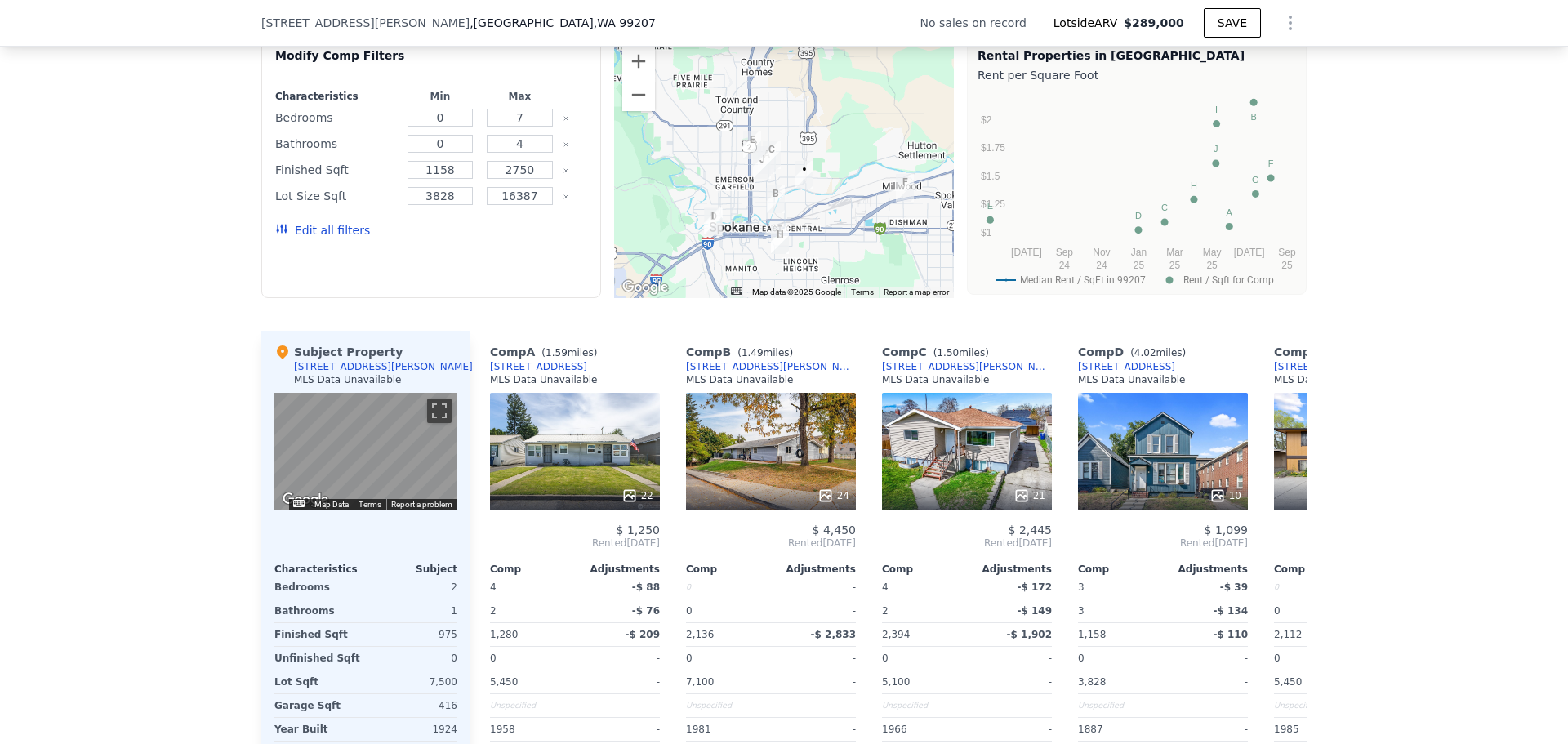
drag, startPoint x: 830, startPoint y: 196, endPoint x: 832, endPoint y: 154, distance: 42.0
click at [832, 154] on div at bounding box center [783, 167] width 339 height 262
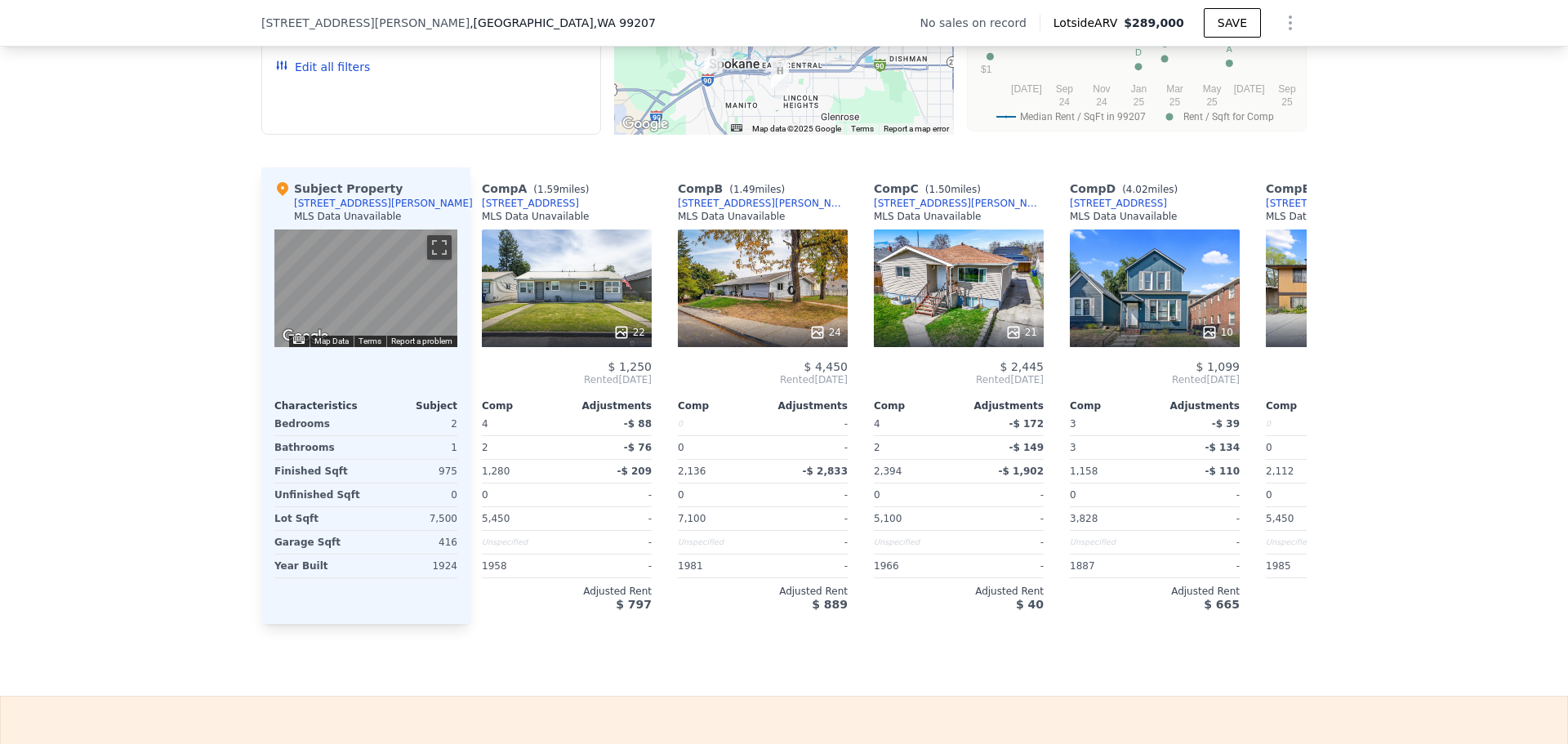
scroll to position [0, 0]
